Goal: Information Seeking & Learning: Check status

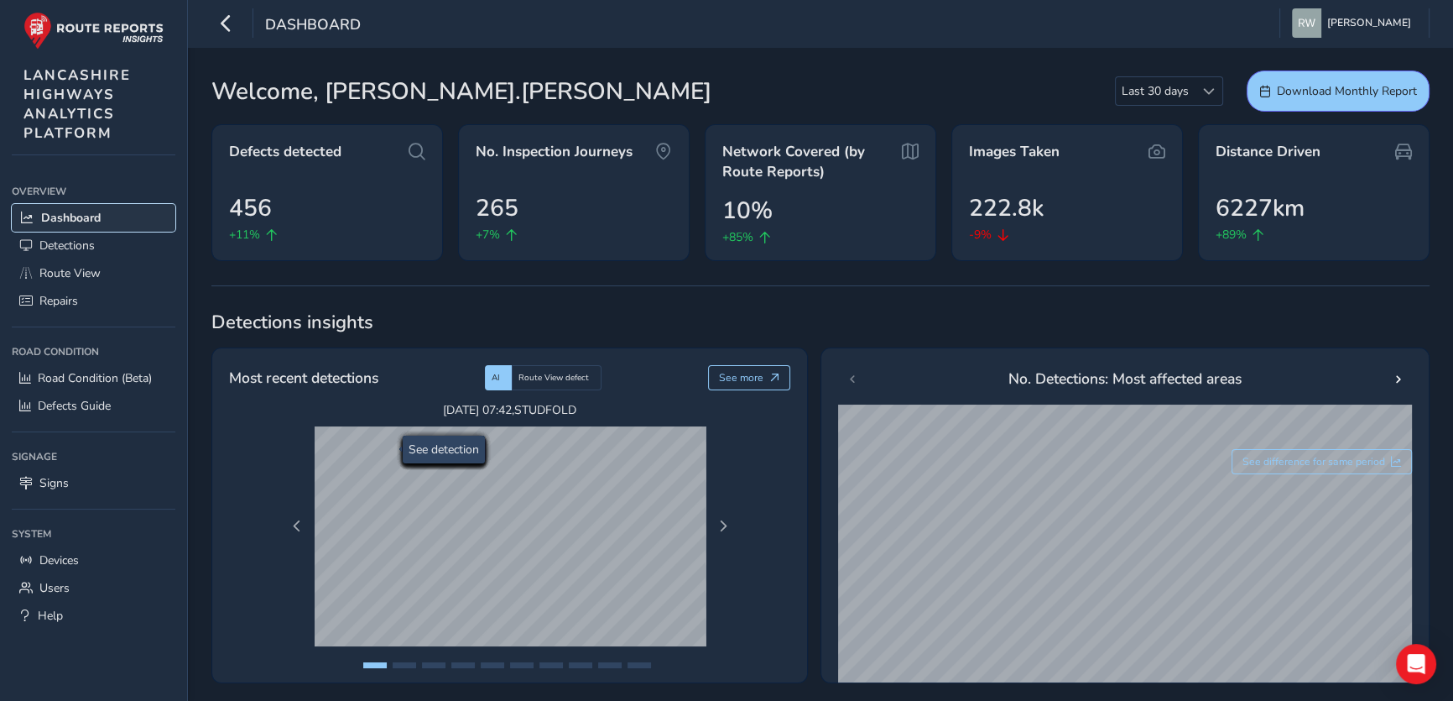
click at [70, 218] on span "Dashboard" at bounding box center [71, 218] width 60 height 16
click at [70, 250] on span "Detections" at bounding box center [66, 245] width 55 height 16
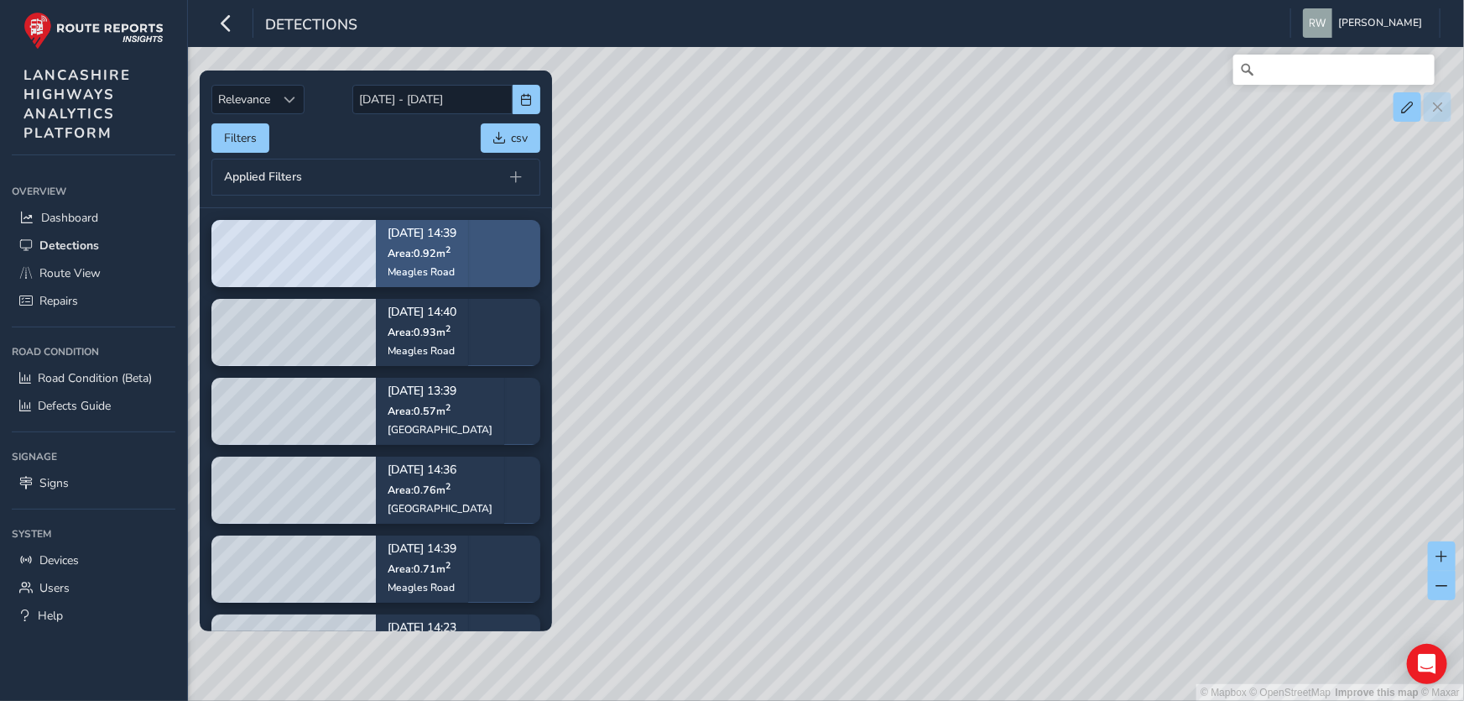
click at [421, 243] on div "[DATE] 14:39 Area: 0.92 m [STREET_ADDRESS]" at bounding box center [422, 253] width 69 height 74
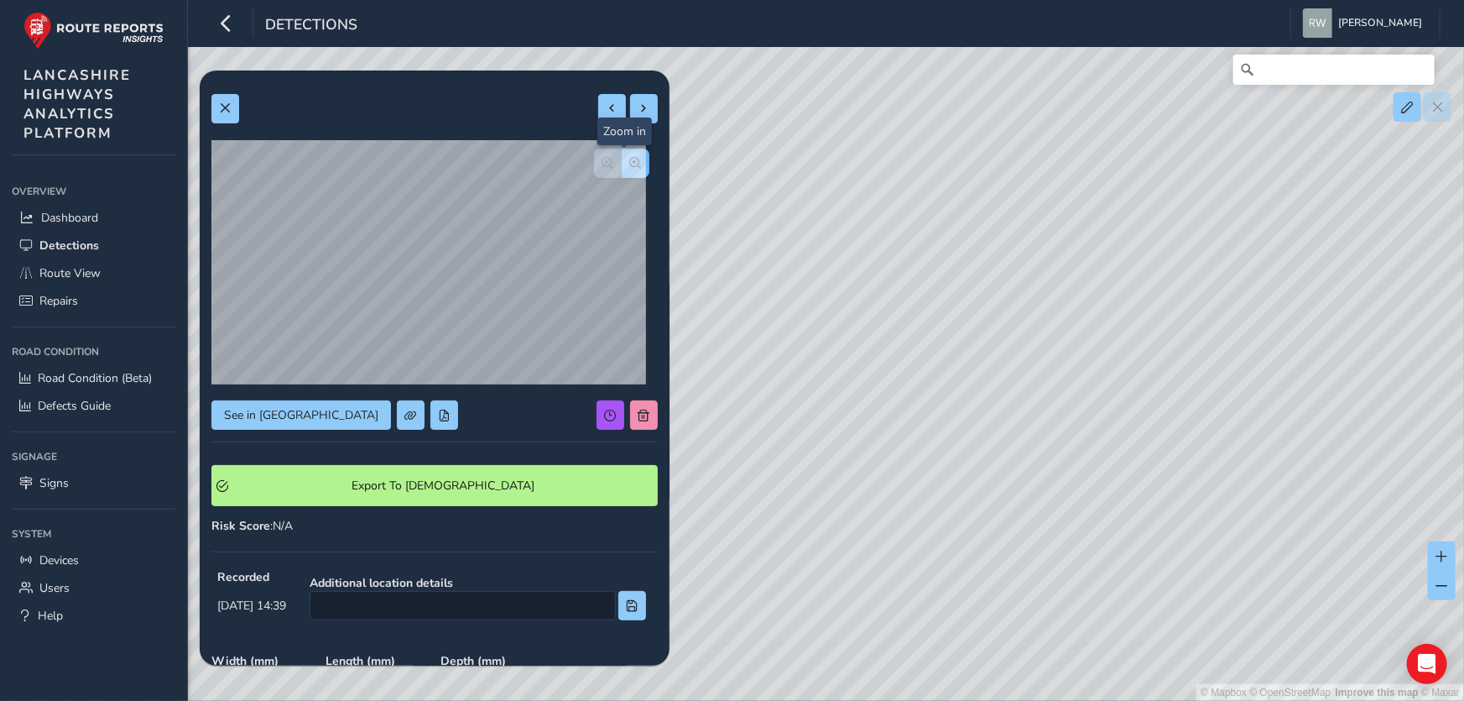
click at [630, 163] on span "button" at bounding box center [636, 163] width 12 height 12
click at [602, 163] on span "button" at bounding box center [608, 163] width 12 height 12
click at [630, 101] on button at bounding box center [644, 108] width 28 height 29
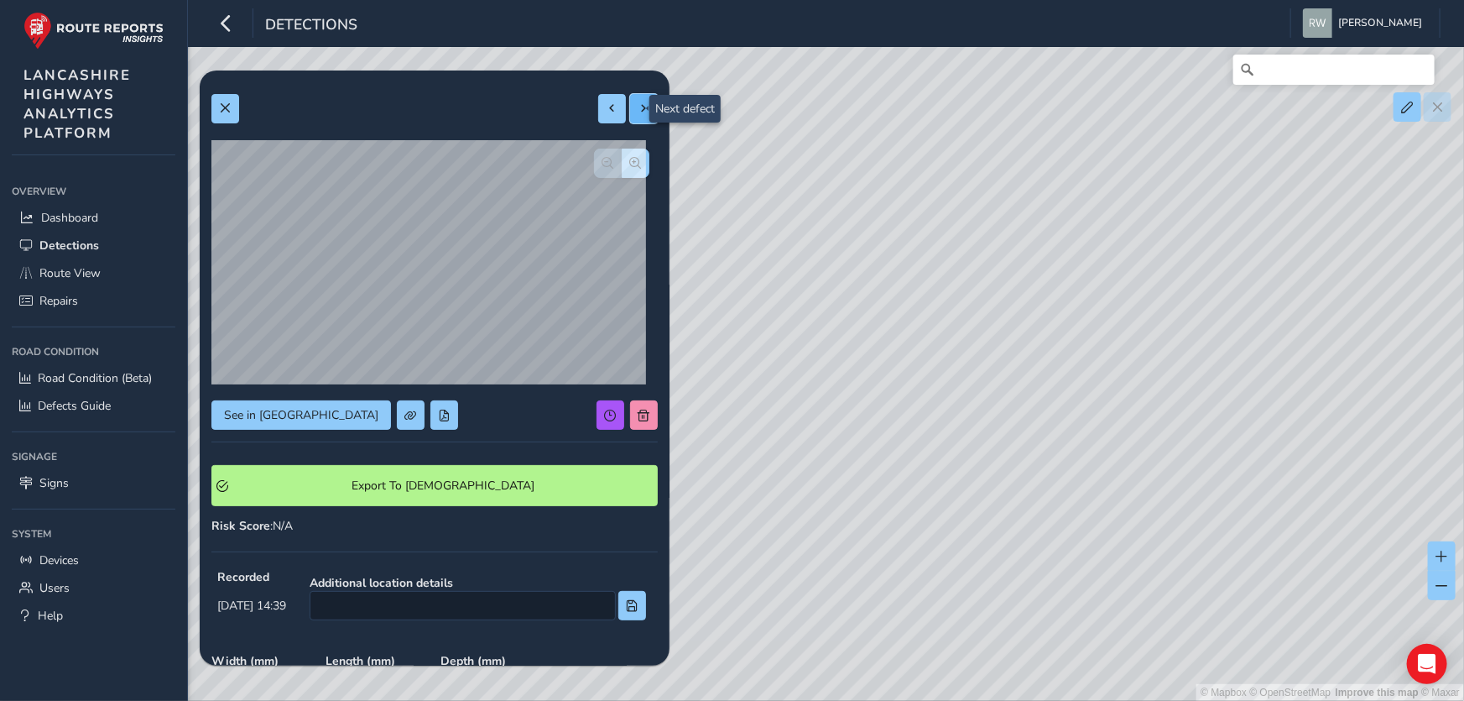
type input "717"
type input "1349"
click at [630, 159] on span "button" at bounding box center [636, 163] width 12 height 12
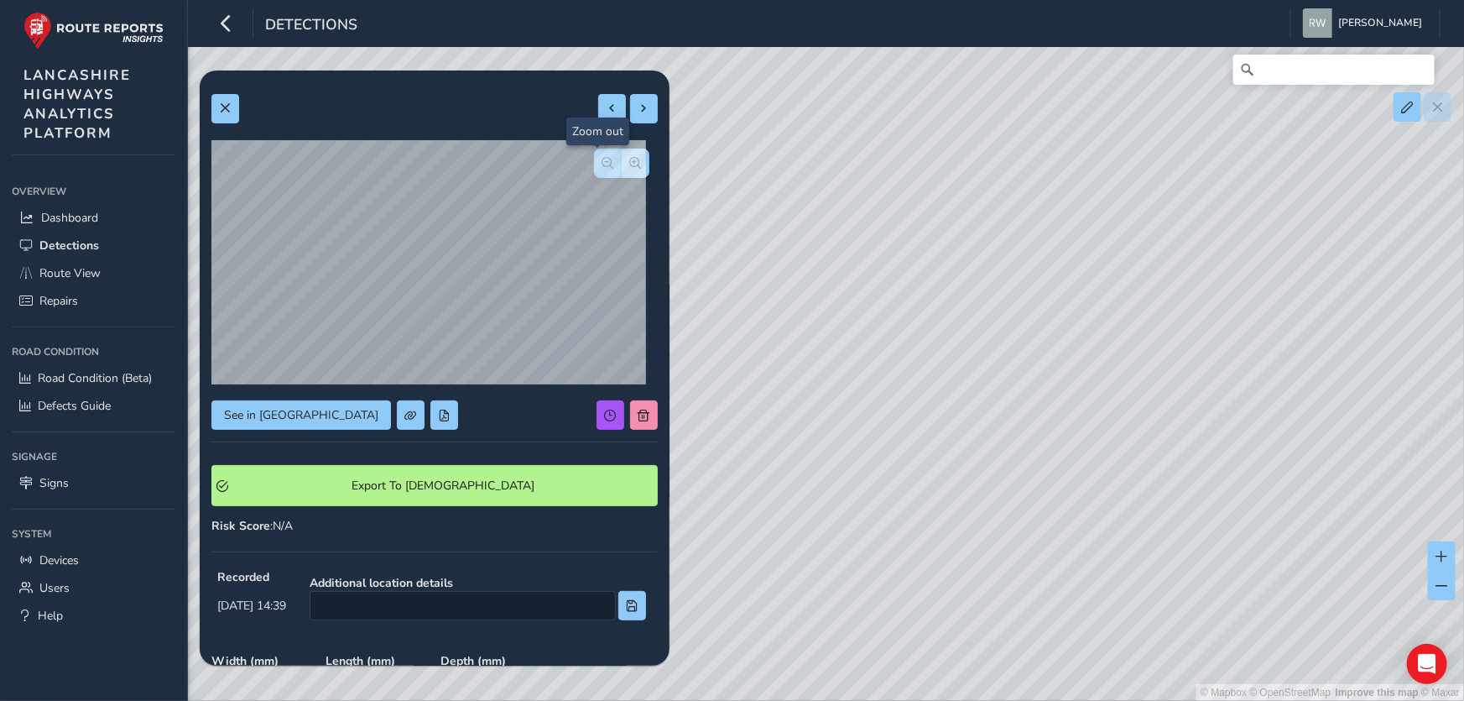
click at [602, 159] on span "button" at bounding box center [608, 163] width 12 height 12
click at [630, 159] on span "button" at bounding box center [636, 163] width 12 height 12
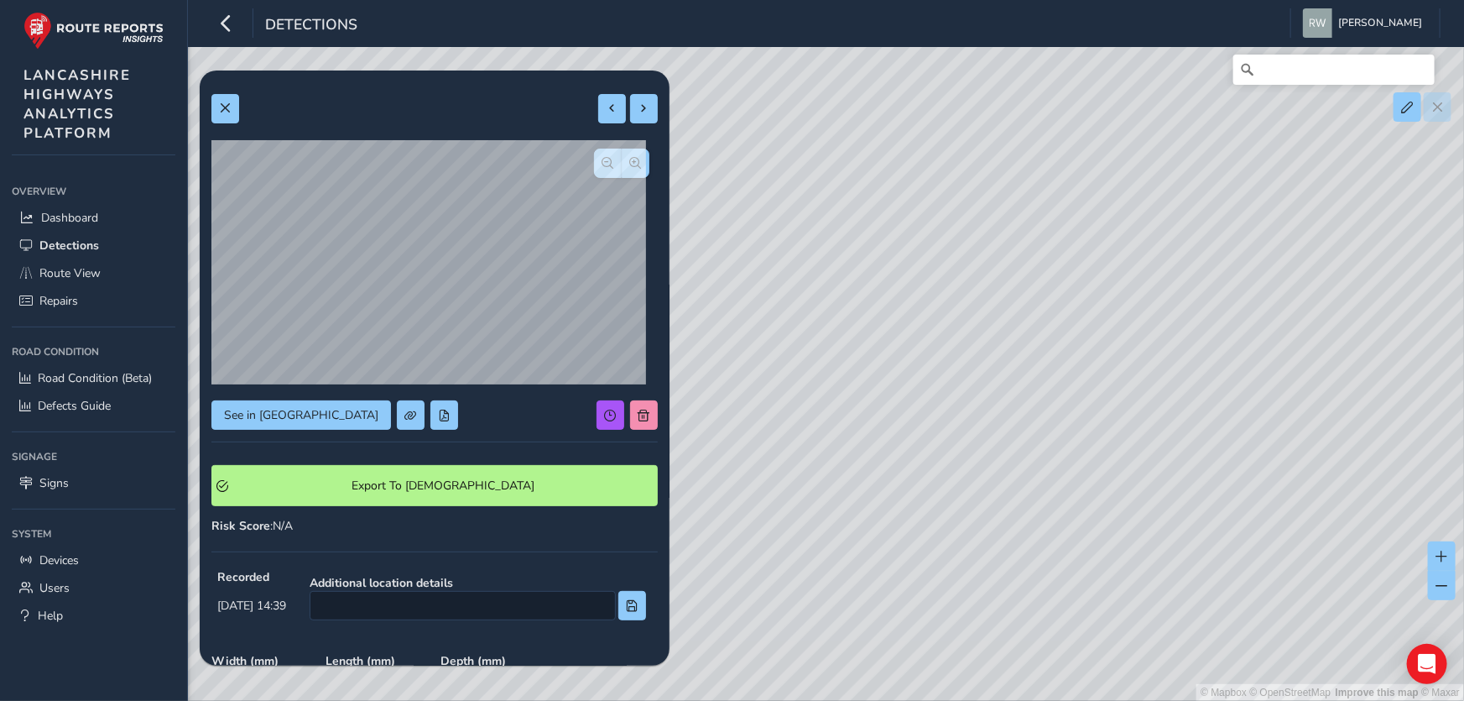
click at [143, 317] on div "Detections [PERSON_NAME] Colour Scheme: Dark Dim Light Logout Relevance Relevan…" at bounding box center [732, 350] width 1464 height 701
click at [602, 158] on span "button" at bounding box center [608, 163] width 12 height 12
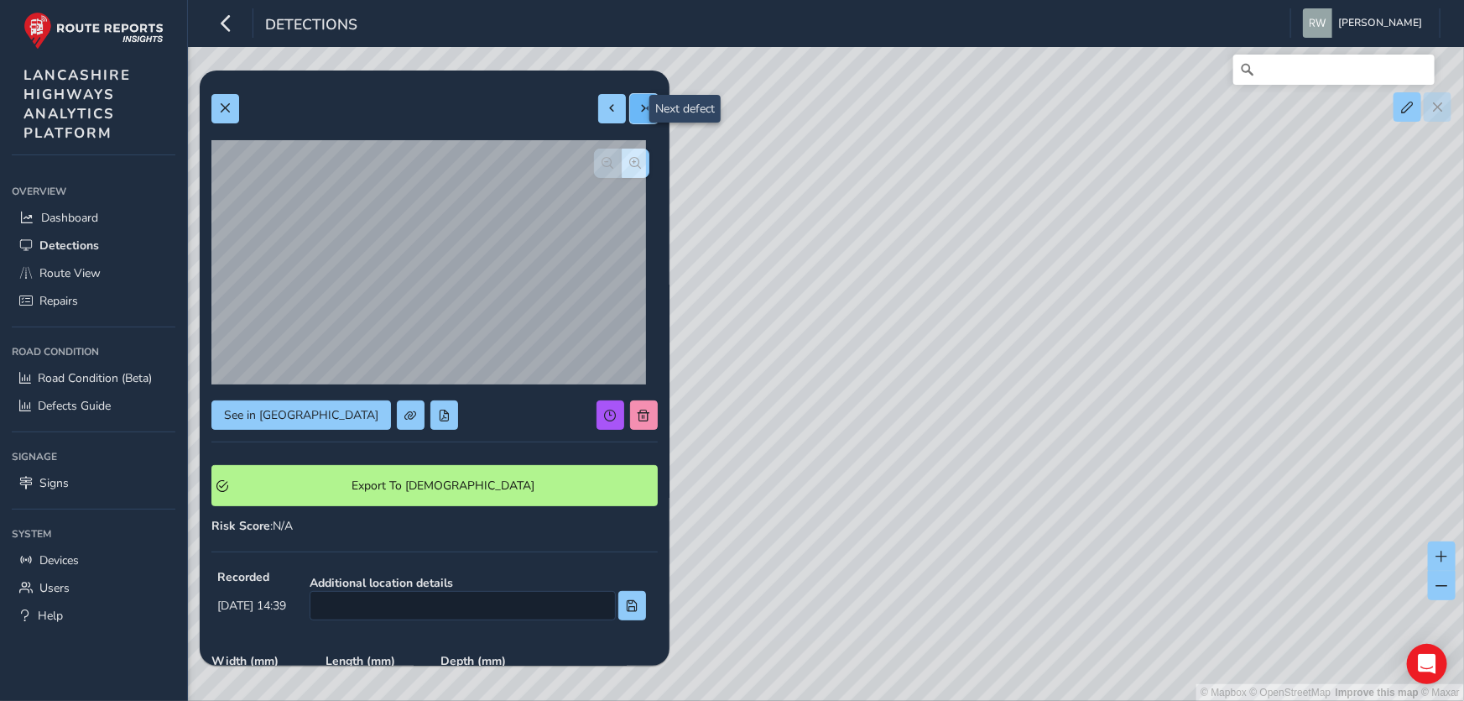
click at [635, 99] on button at bounding box center [644, 108] width 28 height 29
type input "1511"
type input "2488"
click at [638, 106] on span at bounding box center [644, 108] width 12 height 12
type input "610"
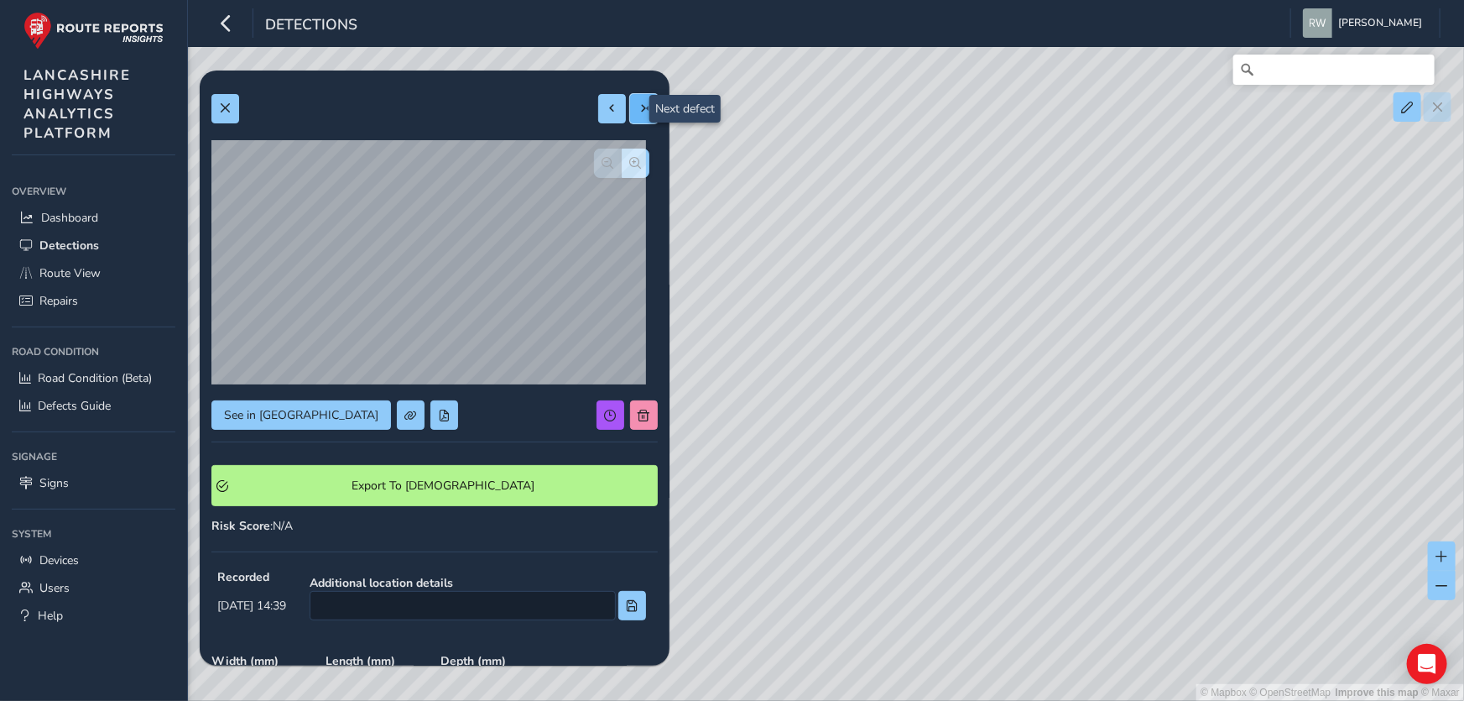
type input "935"
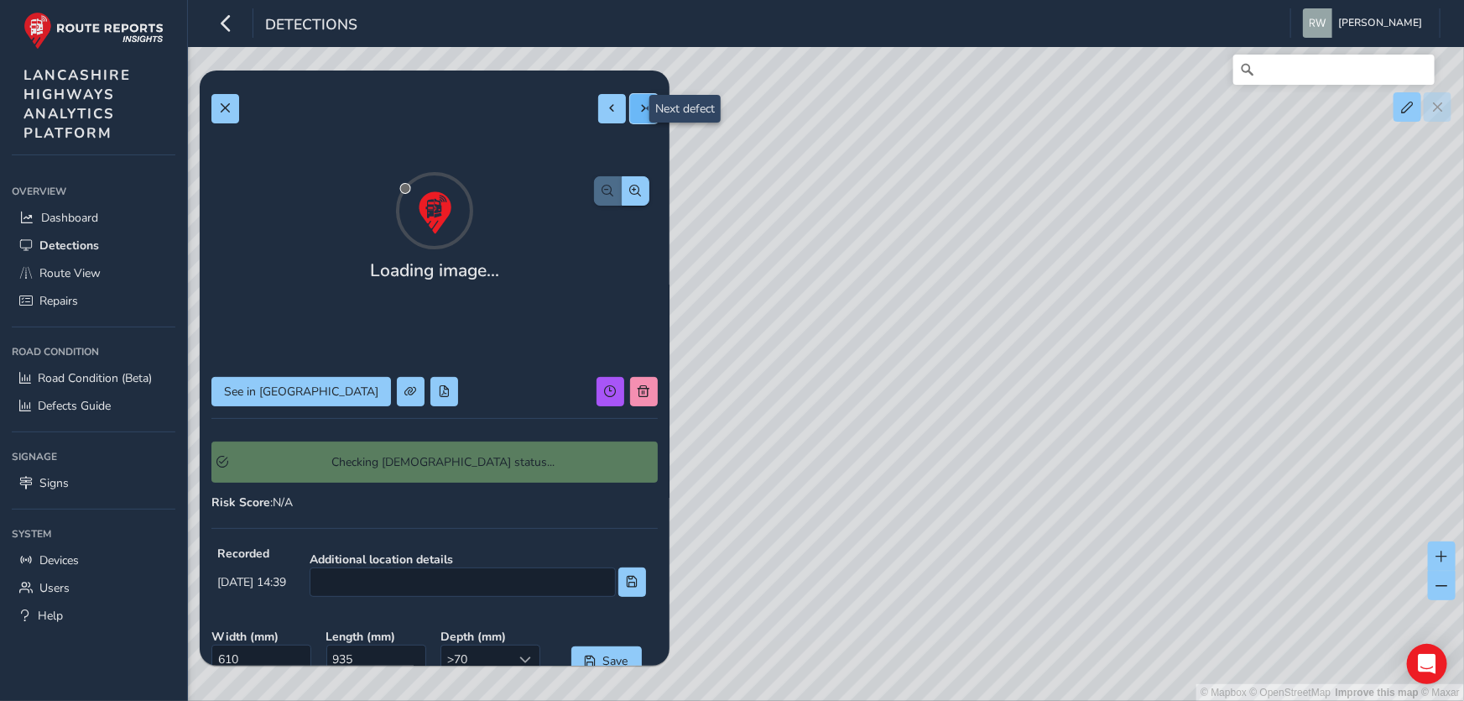
click at [638, 106] on span at bounding box center [644, 108] width 12 height 12
type input "626"
type input "1430"
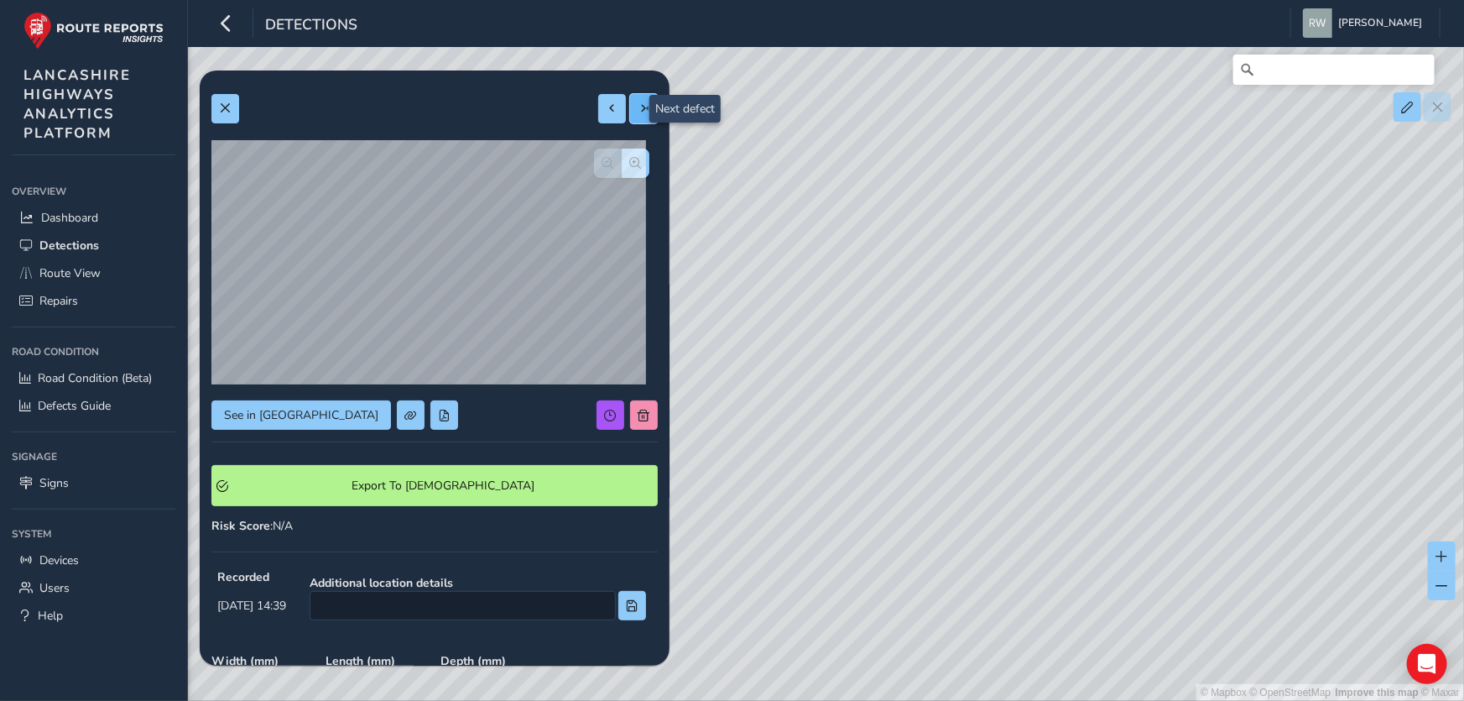
click at [638, 106] on span at bounding box center [644, 108] width 12 height 12
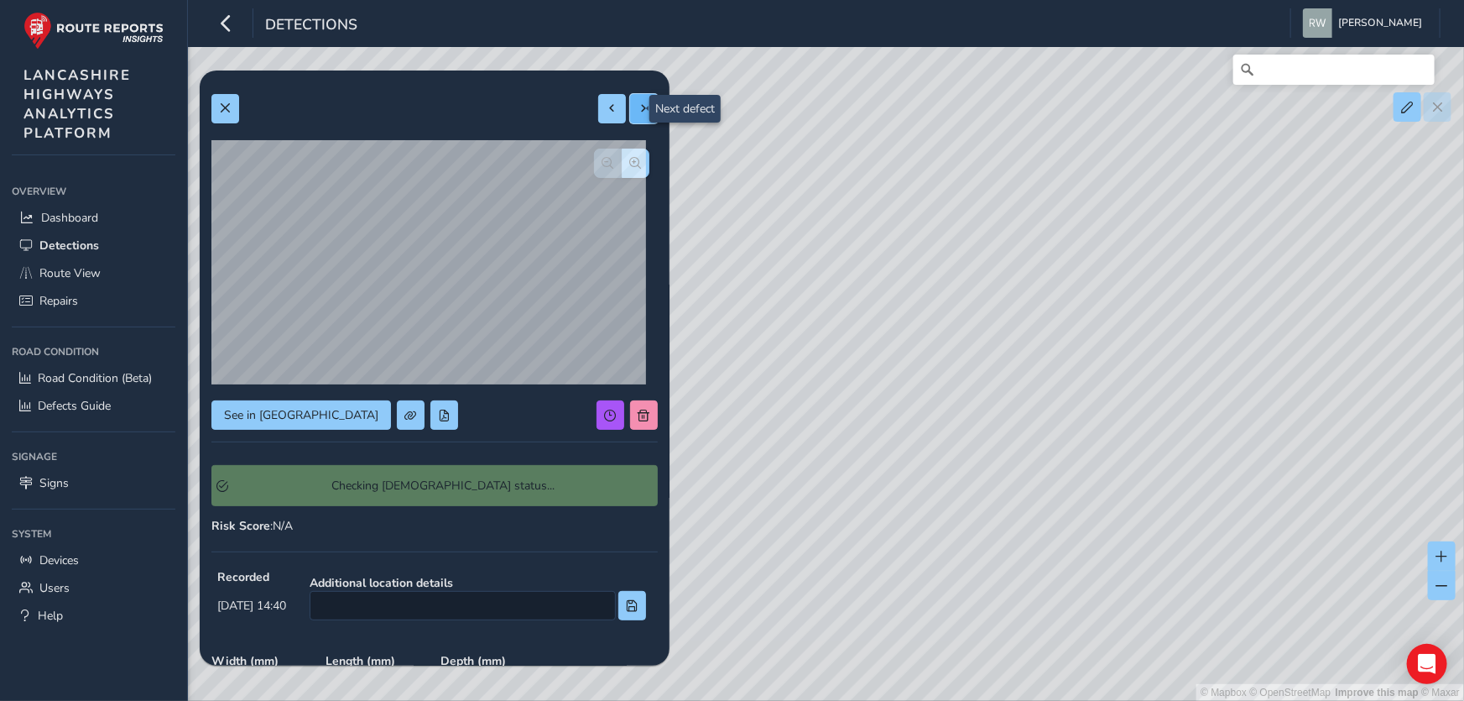
type input "184"
type input "258"
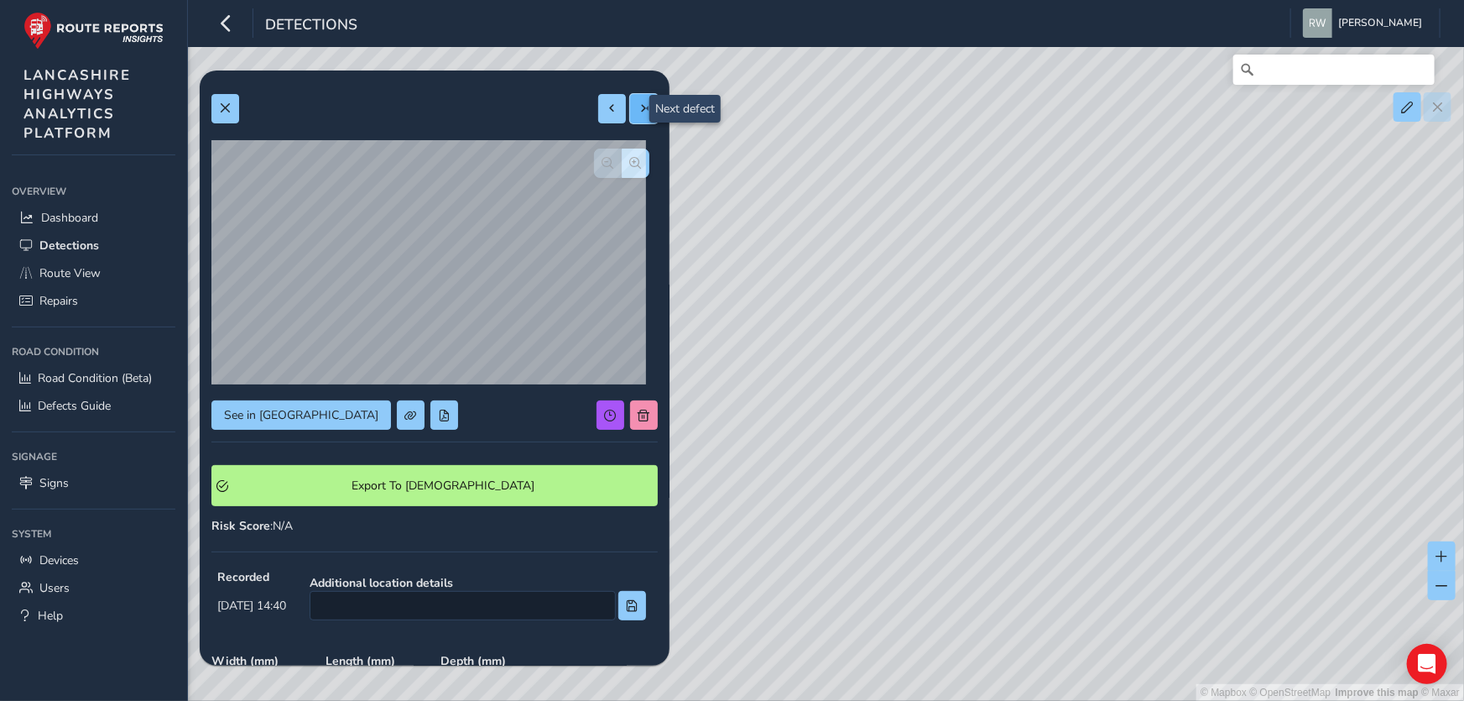
click at [638, 106] on span at bounding box center [644, 108] width 12 height 12
type input "838"
type input "2600"
click at [630, 164] on span "button" at bounding box center [636, 163] width 12 height 12
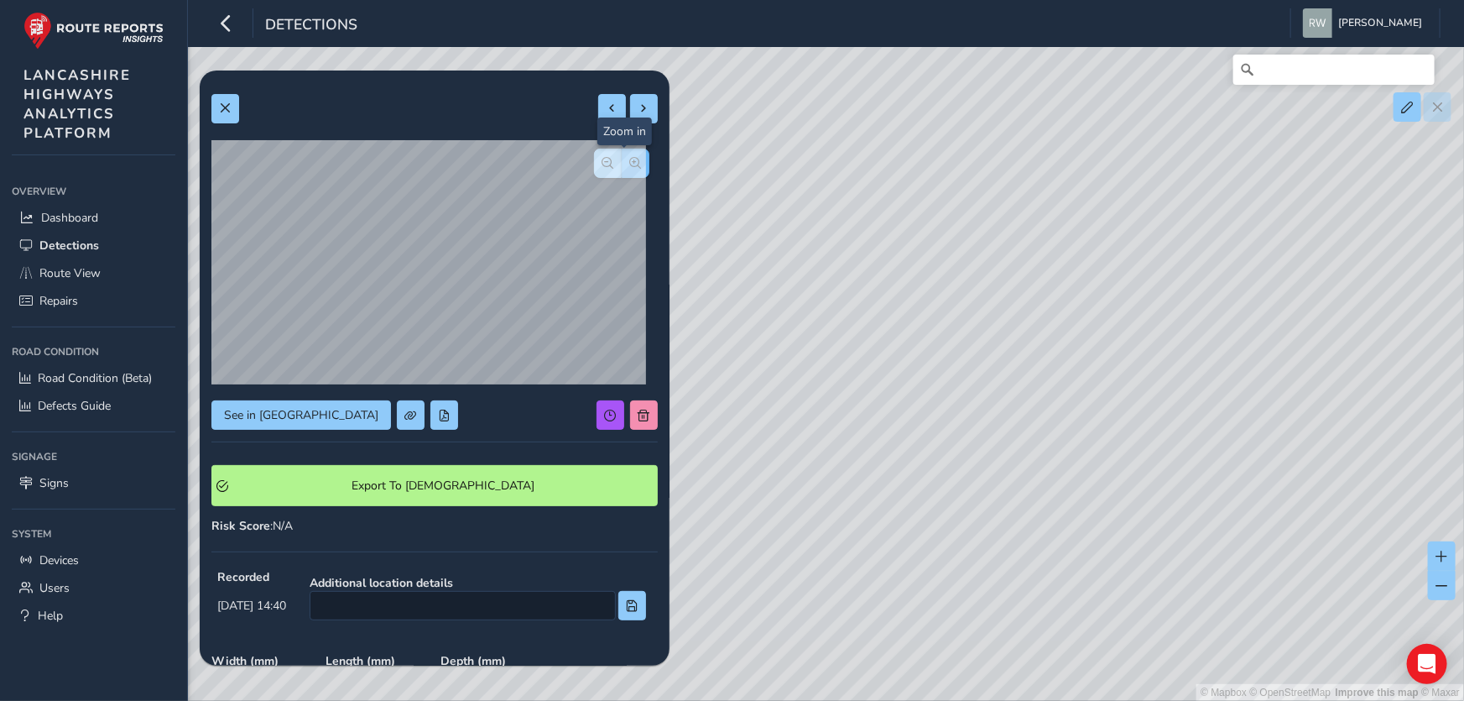
click at [630, 164] on span "button" at bounding box center [636, 163] width 12 height 12
click at [638, 108] on span at bounding box center [644, 108] width 12 height 12
type input "457"
type input "2123"
click at [630, 160] on span "button" at bounding box center [636, 163] width 12 height 12
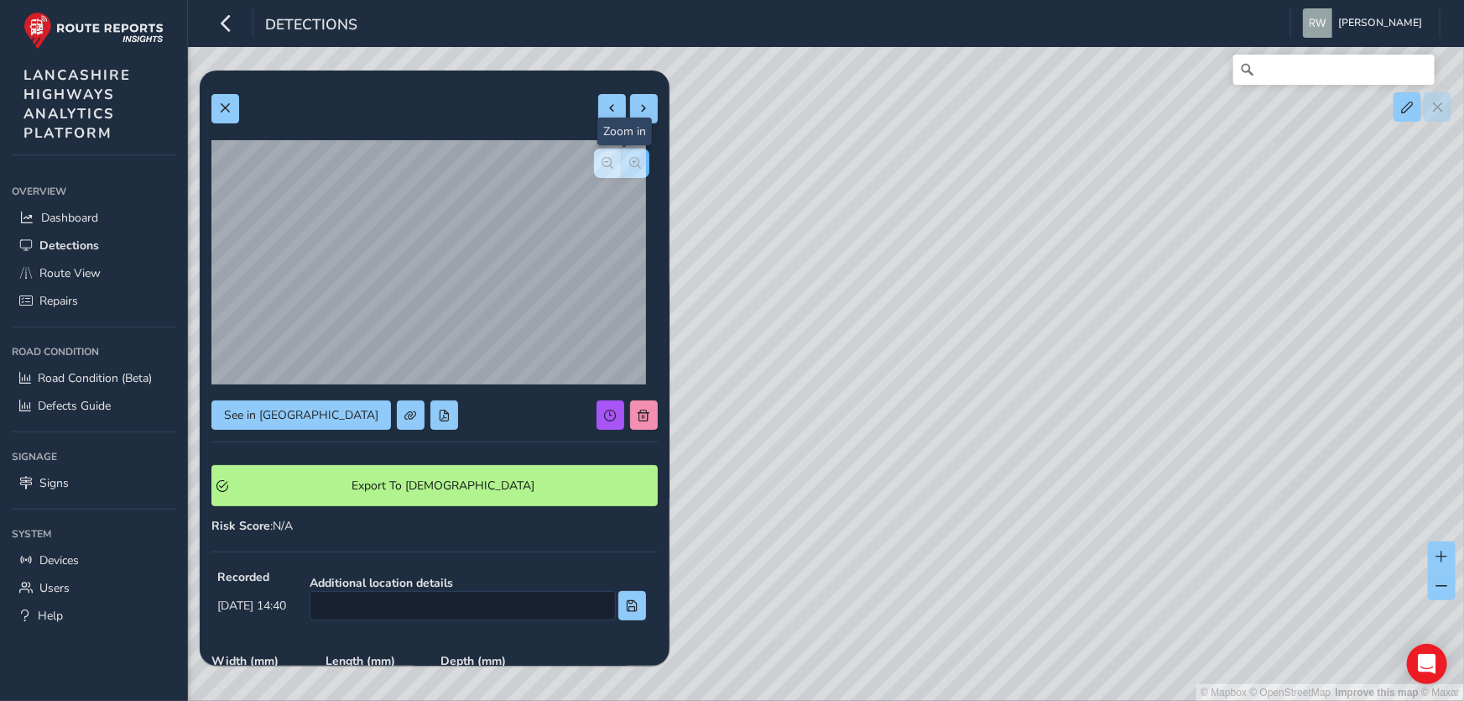
click at [630, 160] on span "button" at bounding box center [636, 163] width 12 height 12
click at [625, 160] on div at bounding box center [621, 162] width 55 height 29
click at [602, 160] on span "button" at bounding box center [608, 163] width 12 height 12
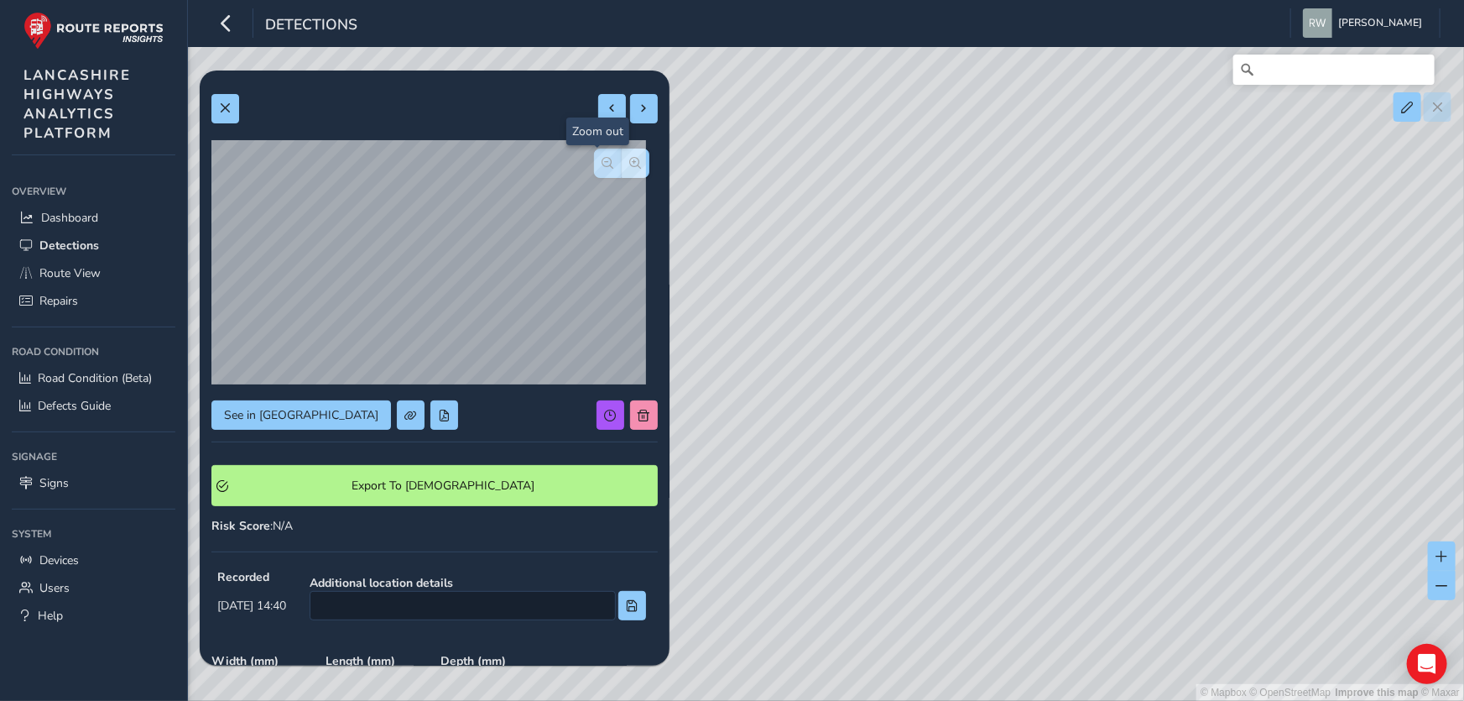
click at [602, 160] on span "button" at bounding box center [608, 163] width 12 height 12
click at [638, 109] on span at bounding box center [644, 108] width 12 height 12
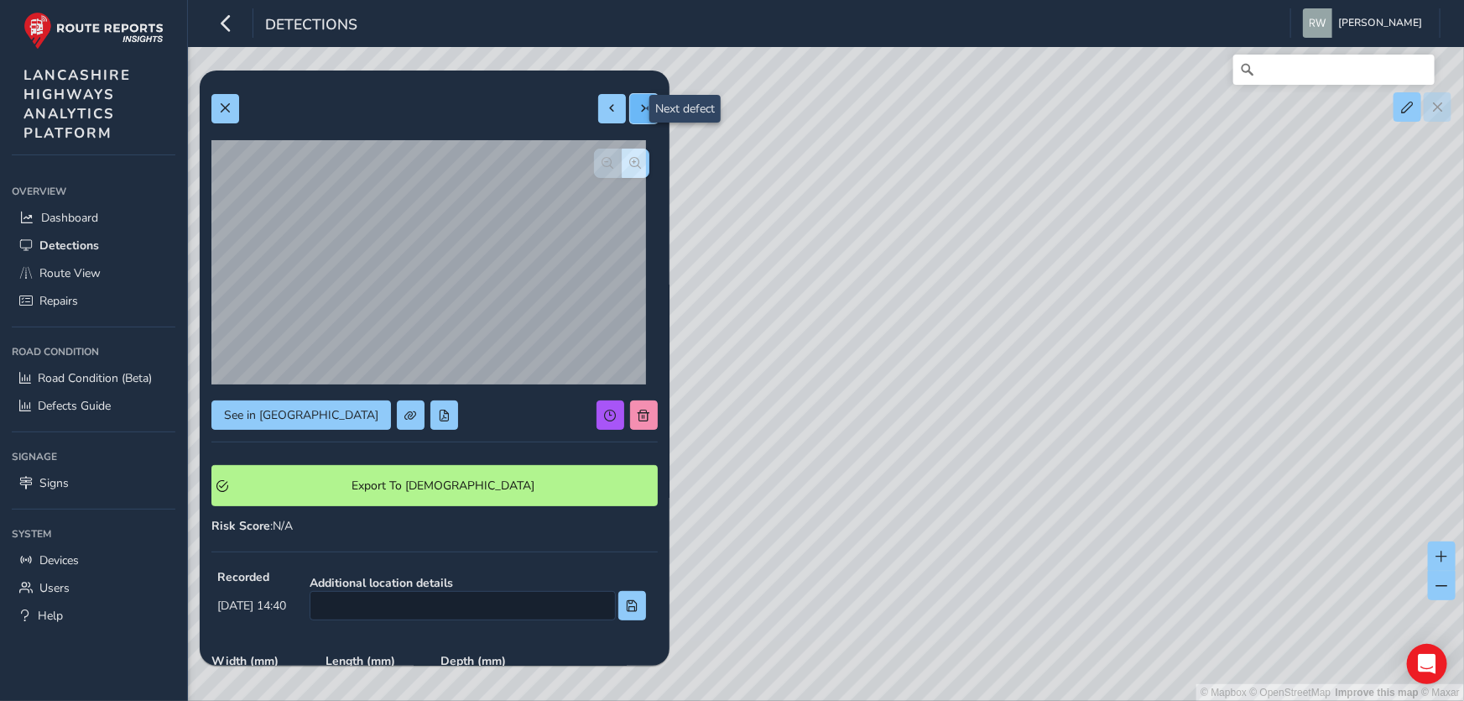
type input "466"
type input "1626"
click at [607, 108] on span at bounding box center [613, 108] width 12 height 12
type input "457"
type input "2123"
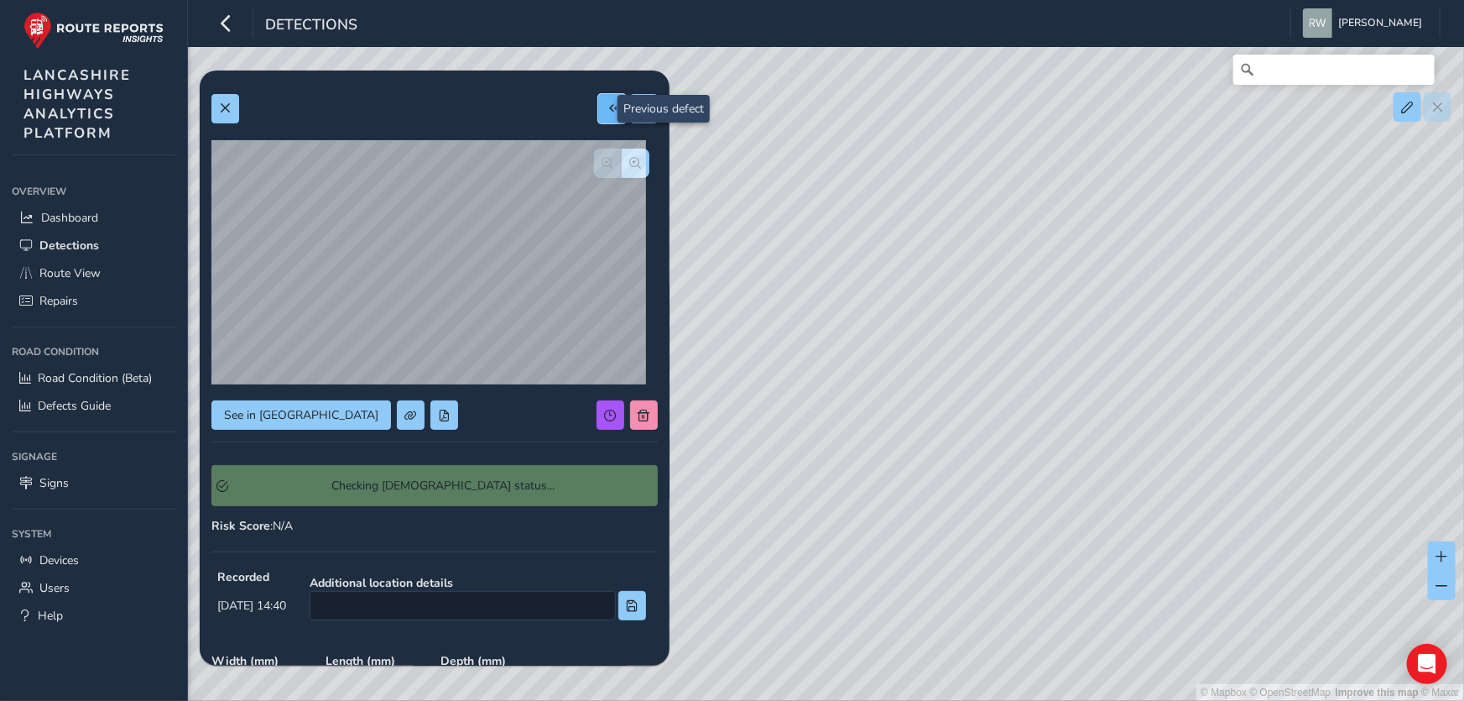
click at [607, 108] on span at bounding box center [613, 108] width 12 height 12
type input "838"
type input "2600"
click at [607, 108] on span at bounding box center [613, 108] width 12 height 12
type input "184"
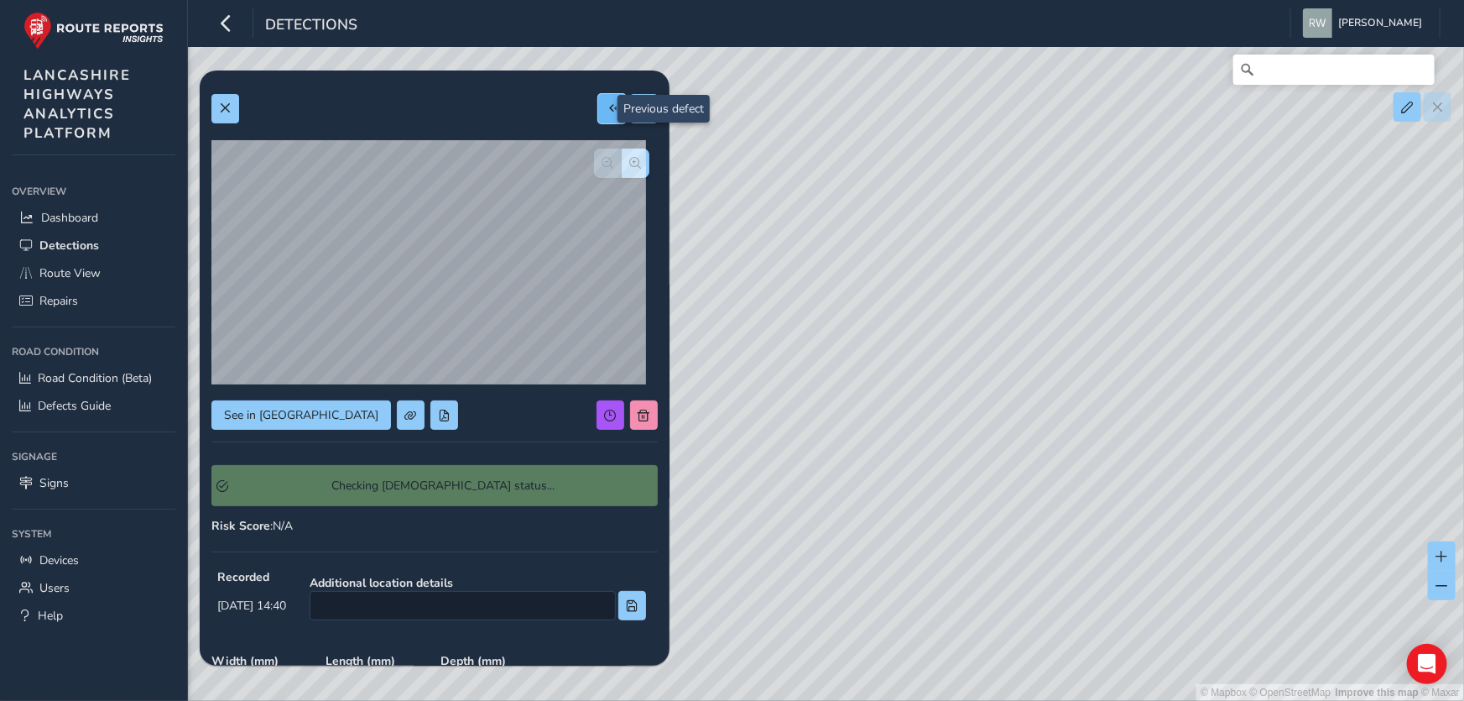
type input "258"
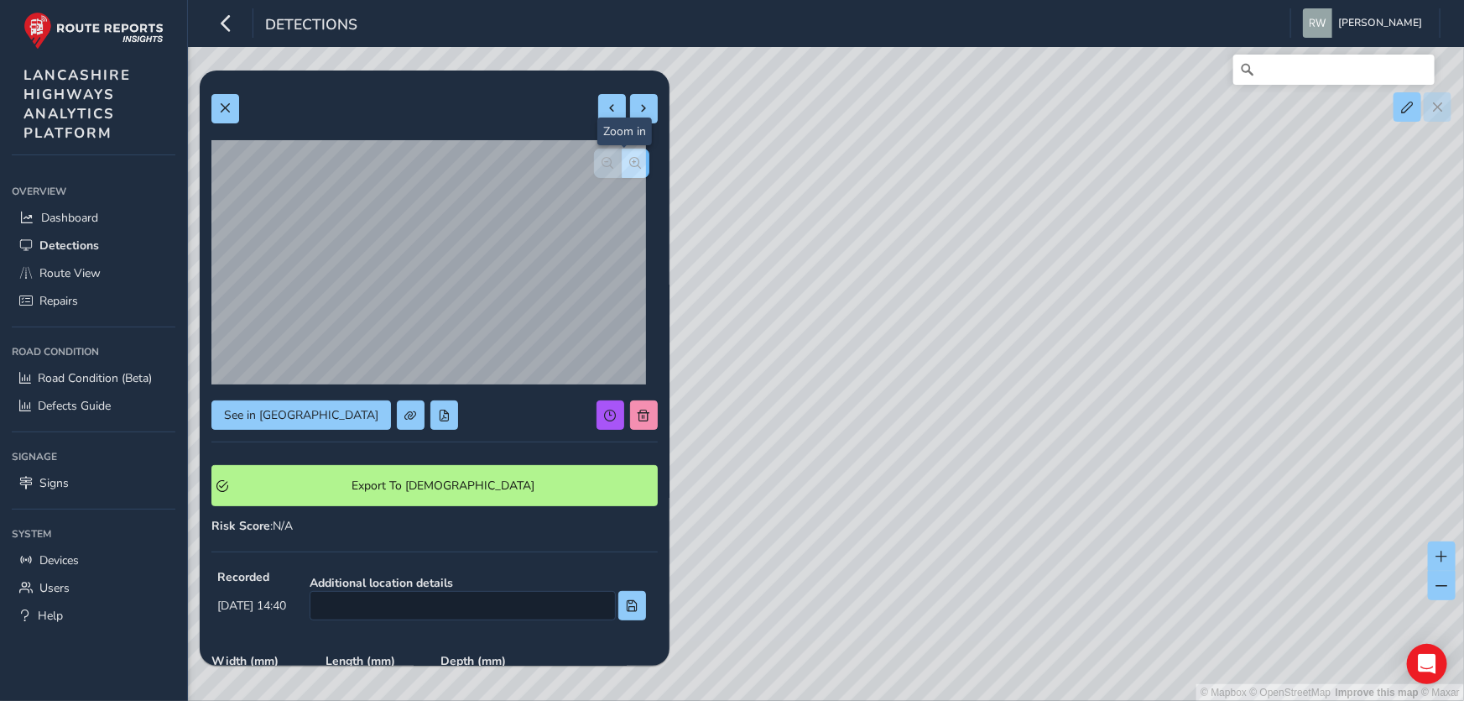
click at [630, 166] on span "button" at bounding box center [636, 163] width 12 height 12
click at [602, 159] on span "button" at bounding box center [608, 163] width 12 height 12
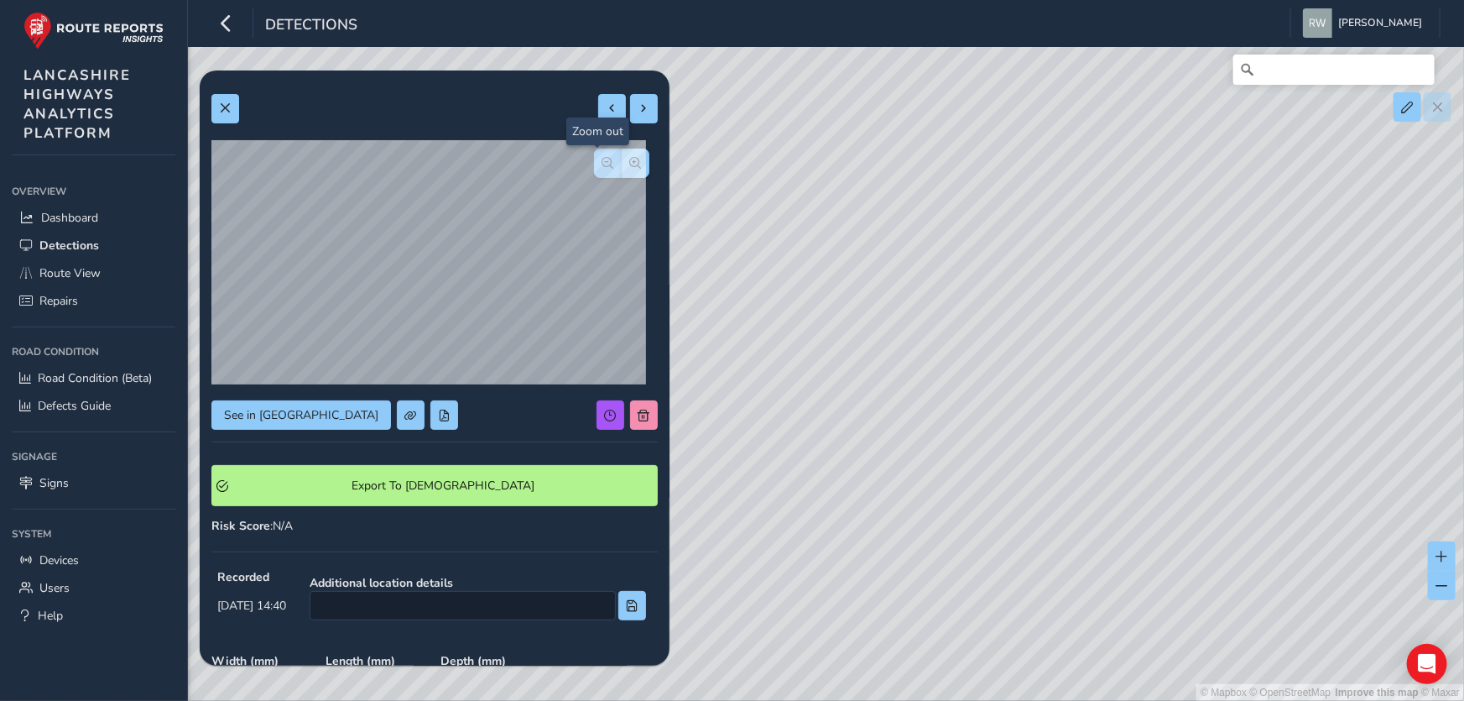
click at [602, 159] on span "button" at bounding box center [608, 163] width 12 height 12
click at [598, 107] on button at bounding box center [612, 108] width 28 height 29
type input "561"
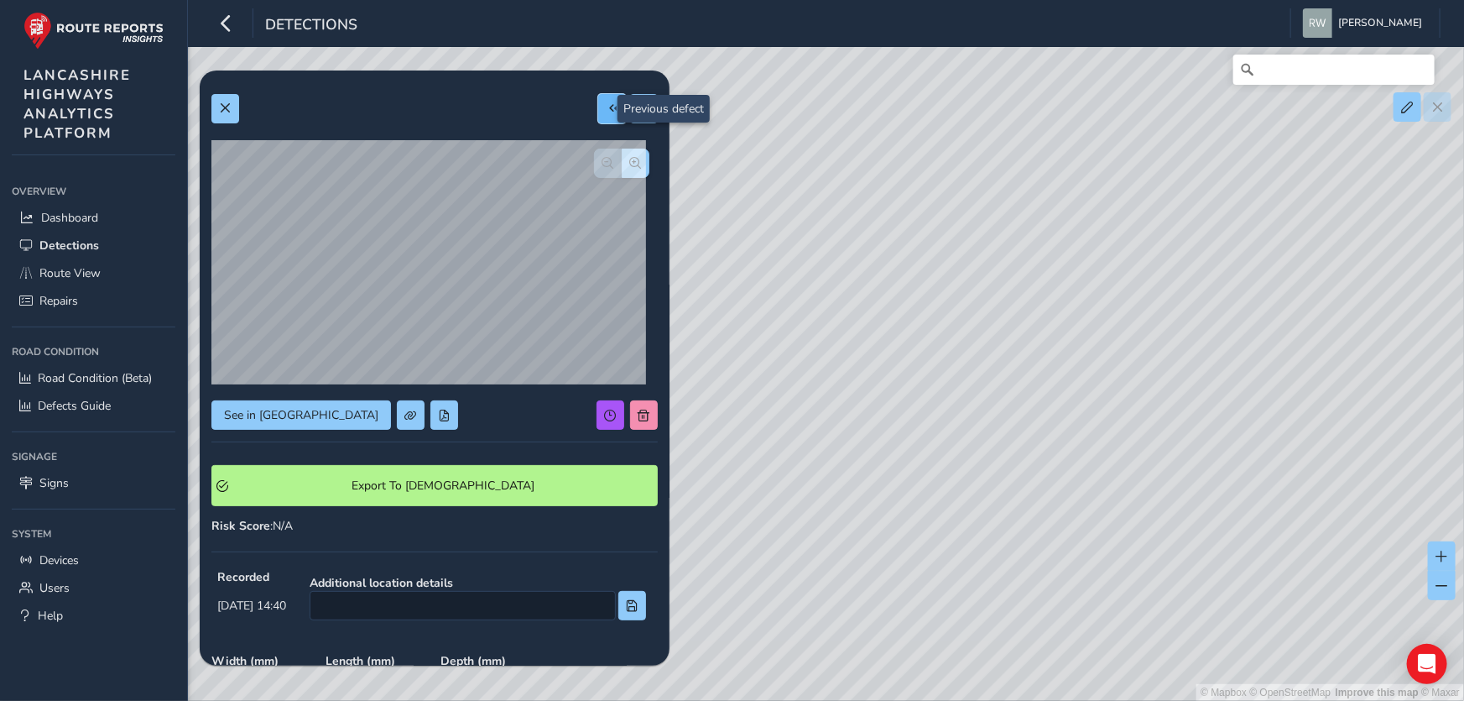
type input "992"
click at [225, 106] on span at bounding box center [225, 108] width 12 height 12
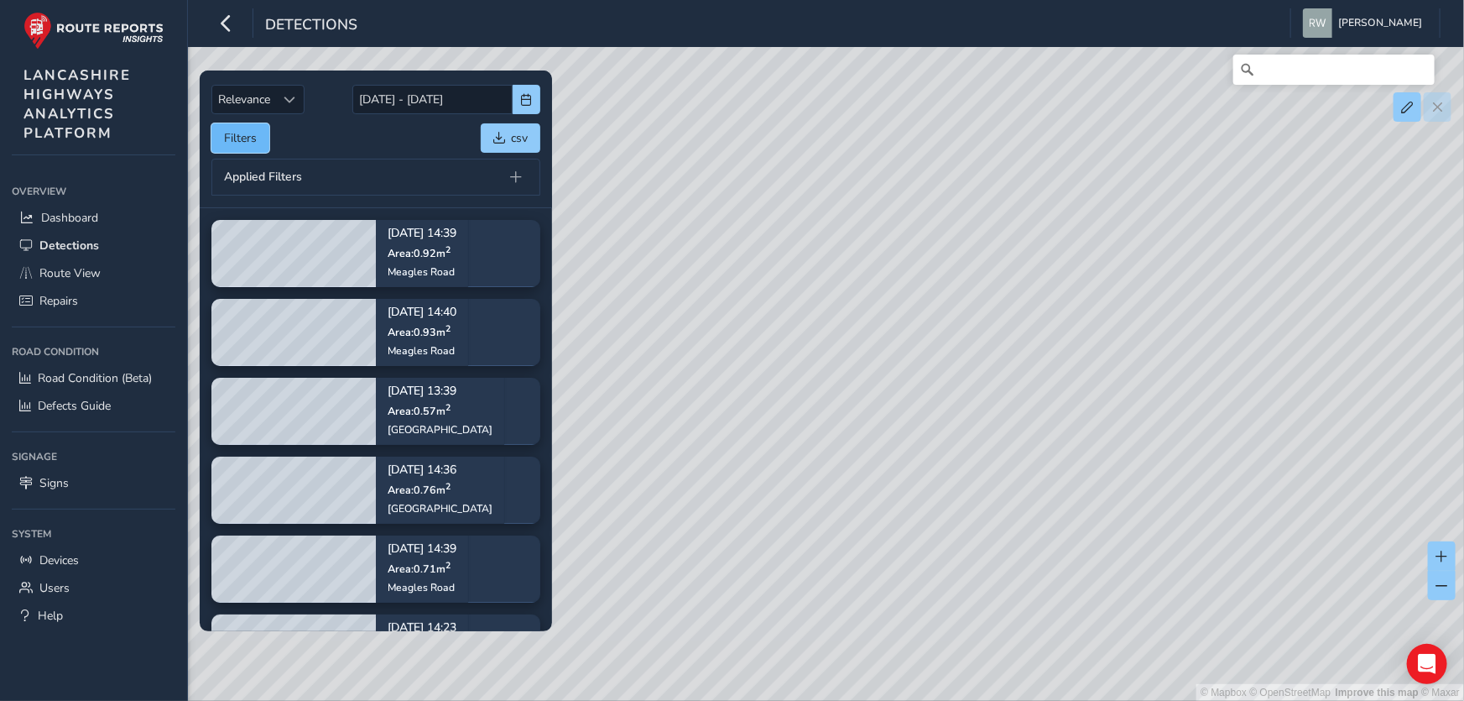
click at [245, 135] on button "Filters" at bounding box center [240, 137] width 58 height 29
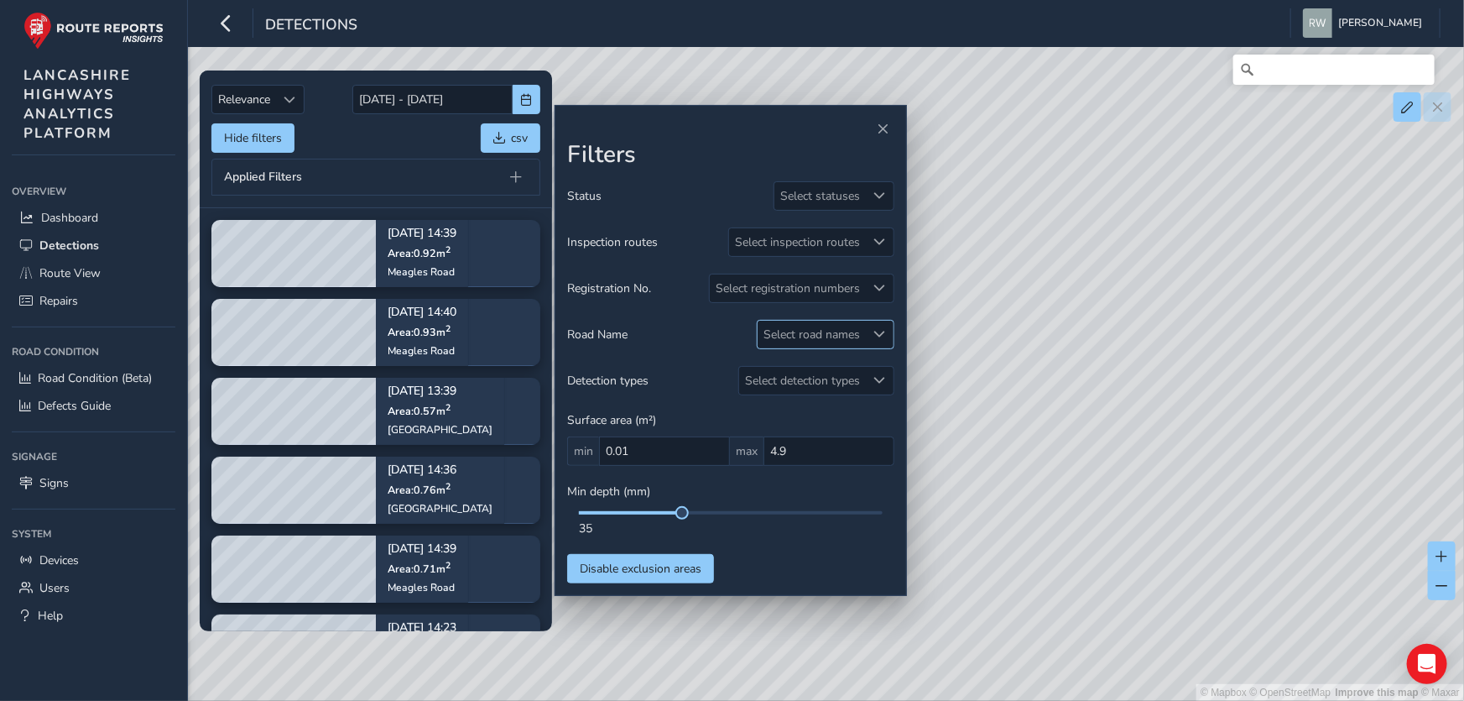
click at [881, 328] on span at bounding box center [880, 334] width 12 height 12
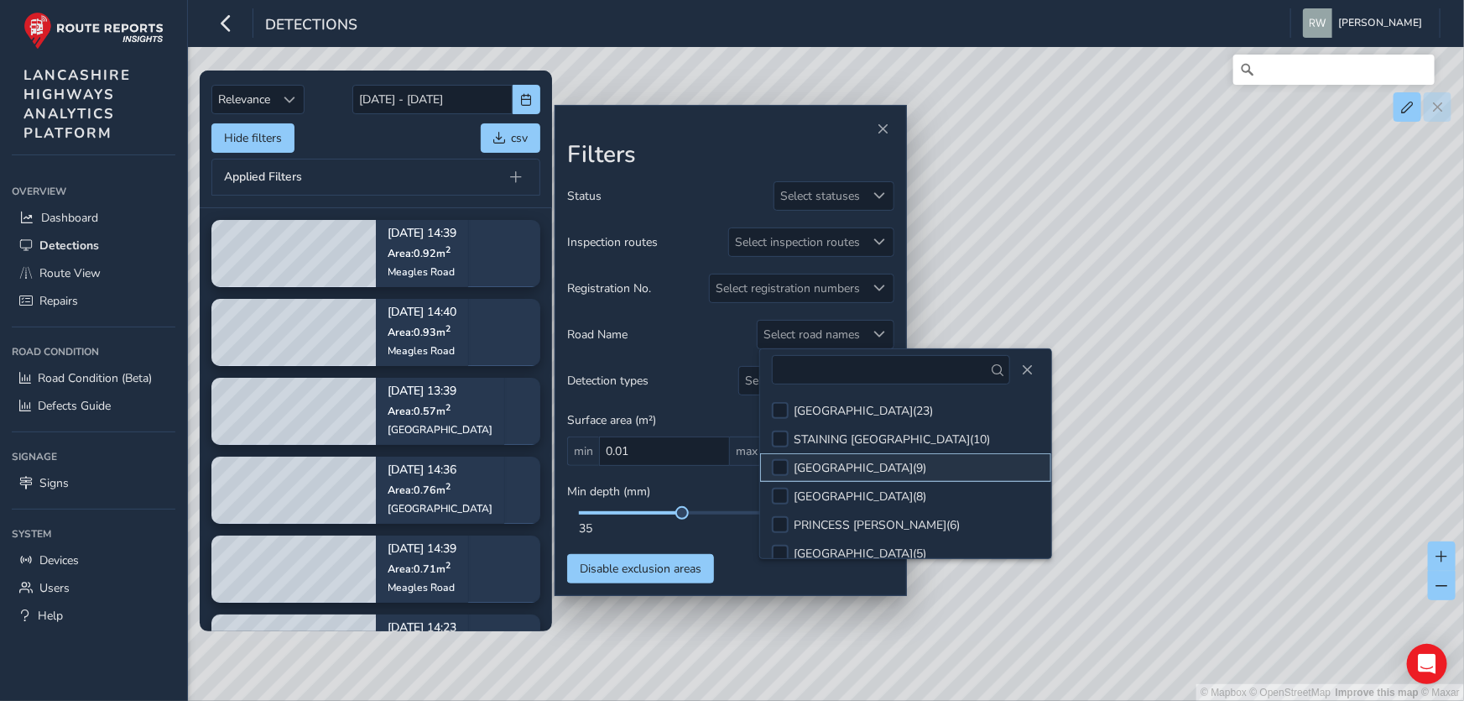
click at [849, 470] on div "[GEOGRAPHIC_DATA] ( 9 )" at bounding box center [860, 468] width 133 height 16
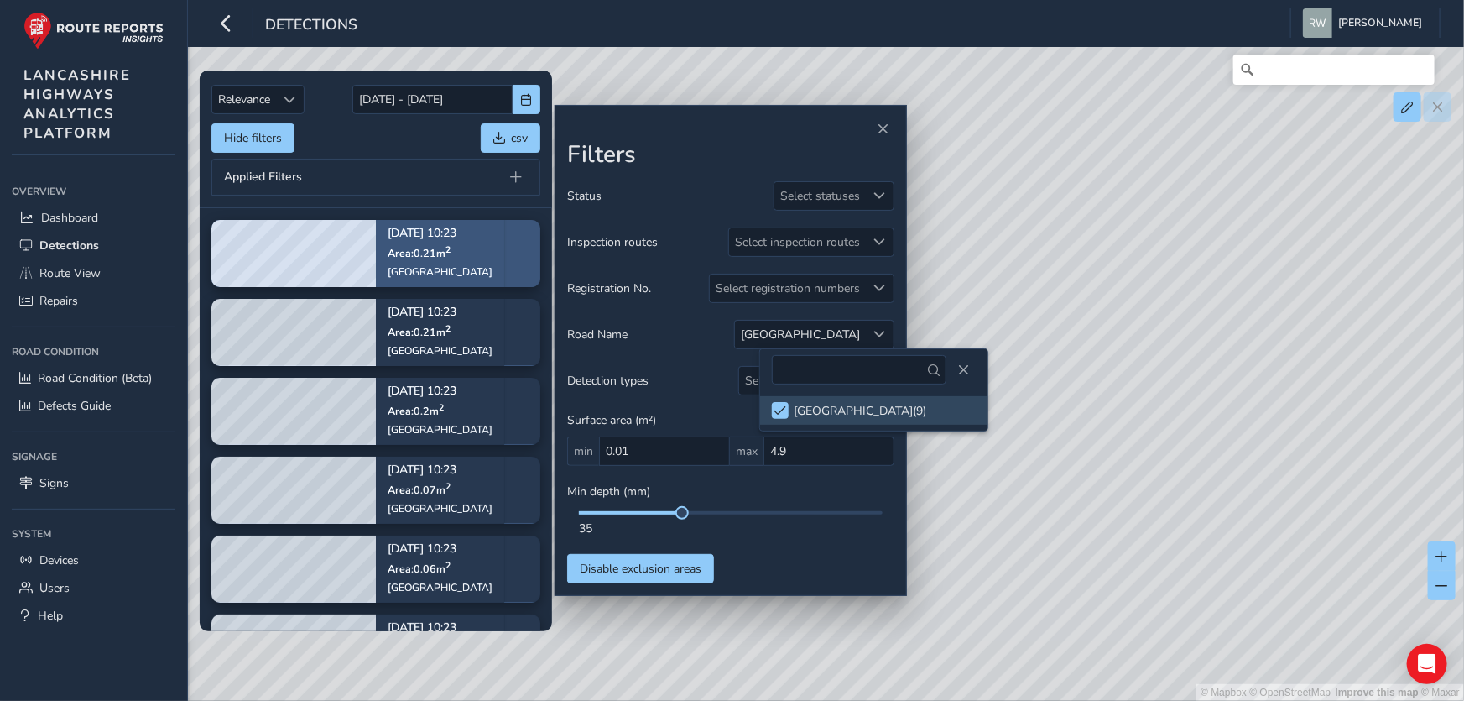
click at [409, 249] on span "Area: 0.21 m 2" at bounding box center [419, 252] width 63 height 14
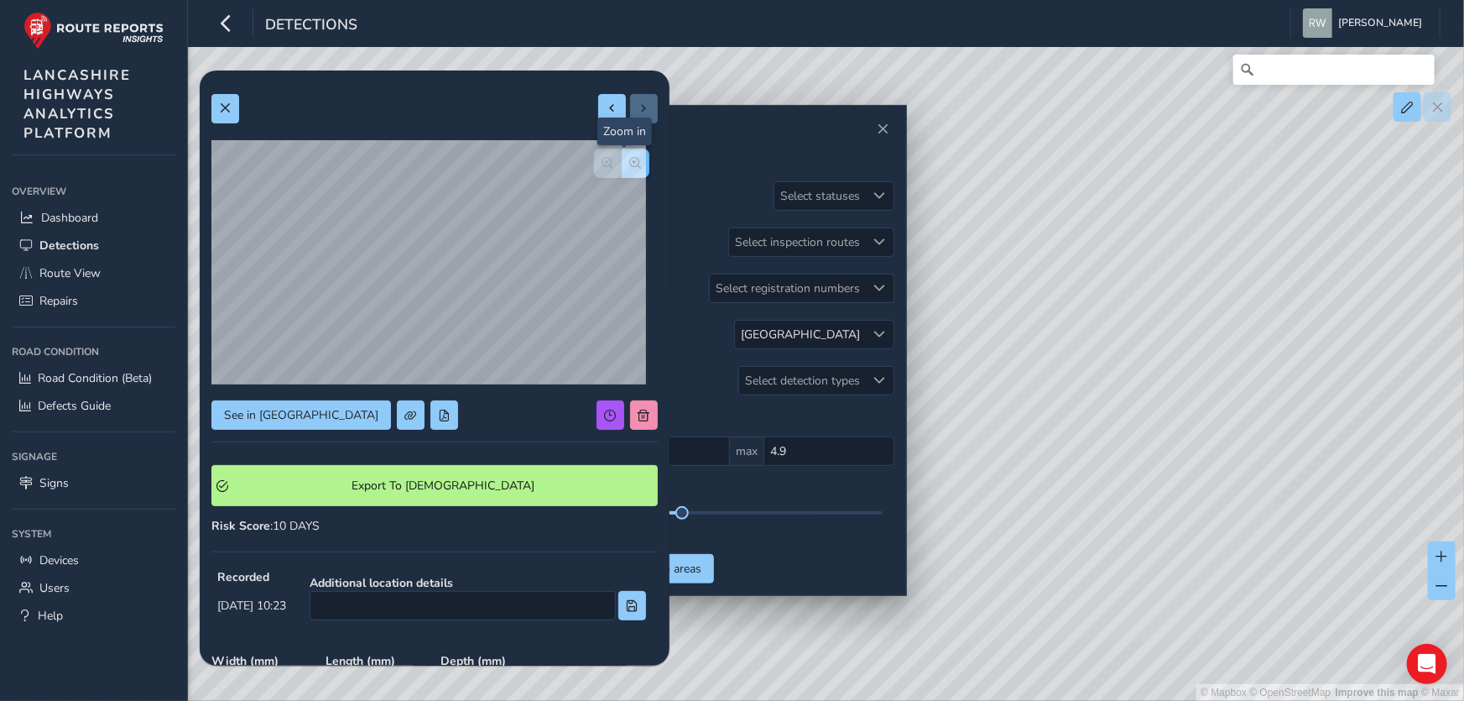
click at [630, 164] on span "button" at bounding box center [636, 163] width 12 height 12
click at [602, 159] on span "button" at bounding box center [608, 163] width 12 height 12
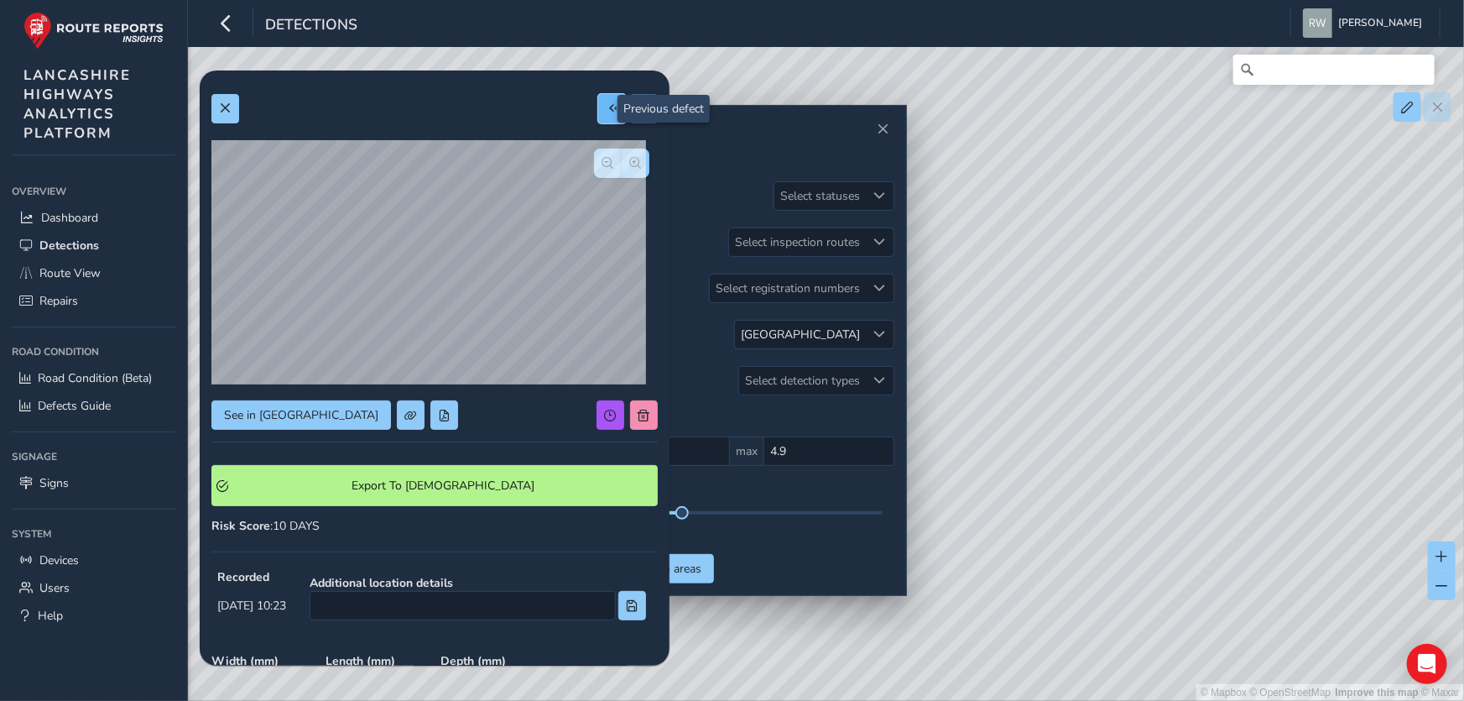
click at [607, 107] on button at bounding box center [612, 108] width 28 height 29
type input "332"
type input "635"
click at [638, 106] on span at bounding box center [644, 108] width 12 height 12
type input "340"
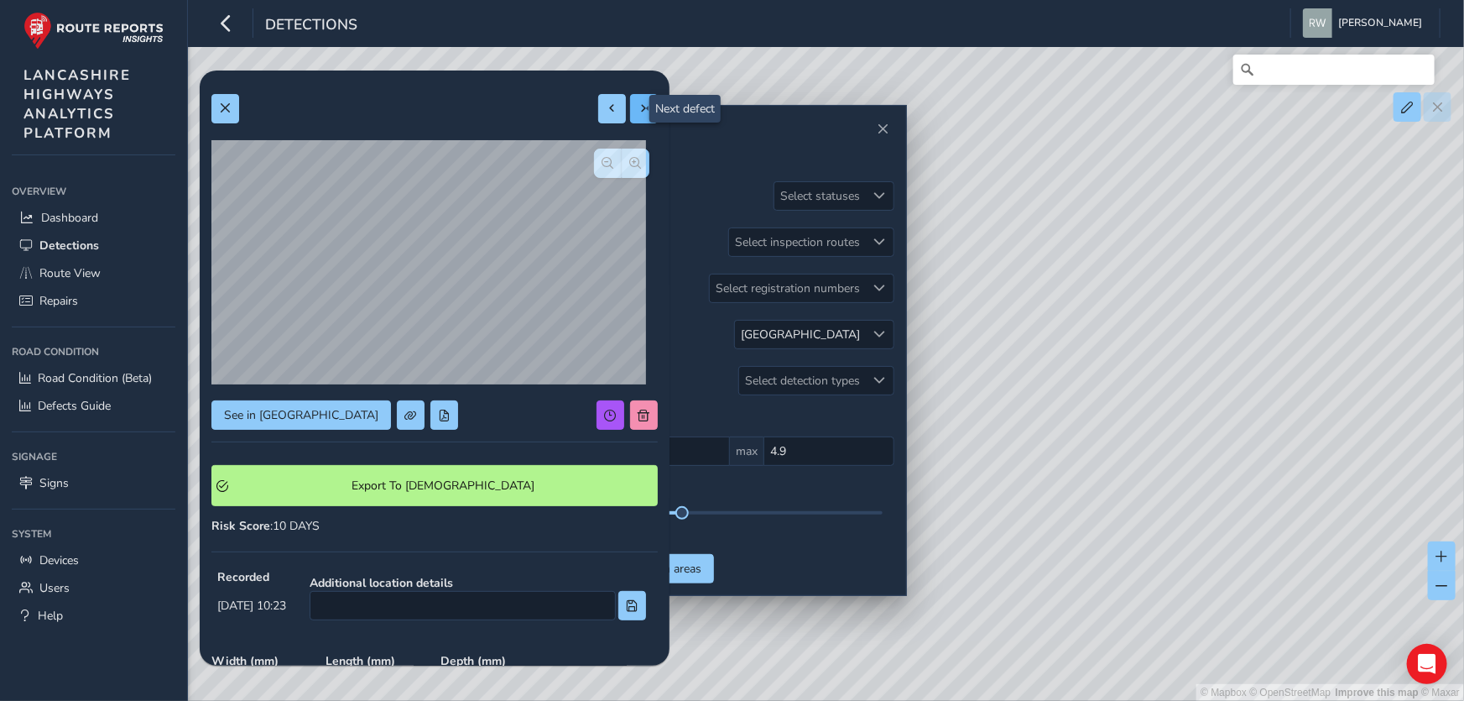
type input "609"
click at [598, 104] on button at bounding box center [612, 108] width 28 height 29
type input "332"
type input "635"
click at [598, 104] on button at bounding box center [612, 108] width 28 height 29
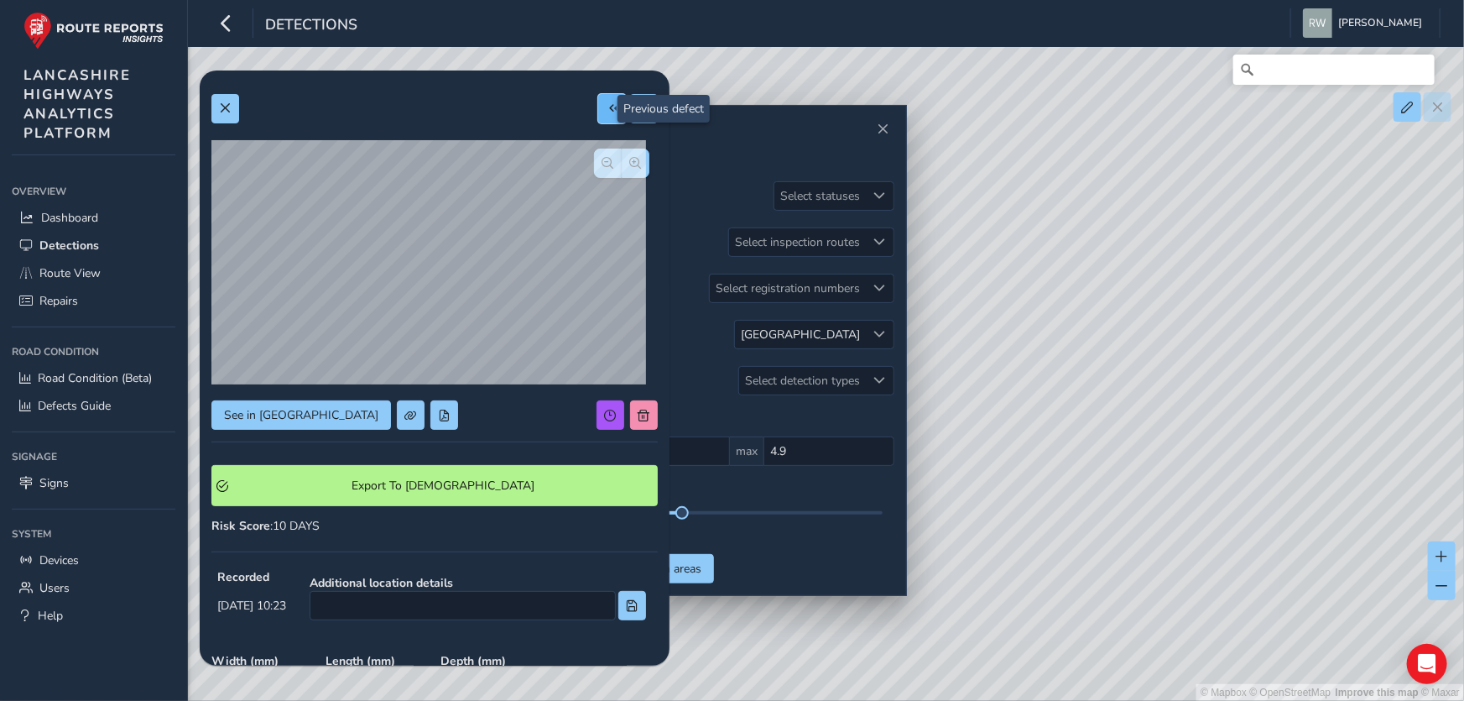
click at [598, 104] on button at bounding box center [612, 108] width 28 height 29
type input "186"
type input "378"
click at [607, 102] on span at bounding box center [613, 108] width 12 height 12
type input "174"
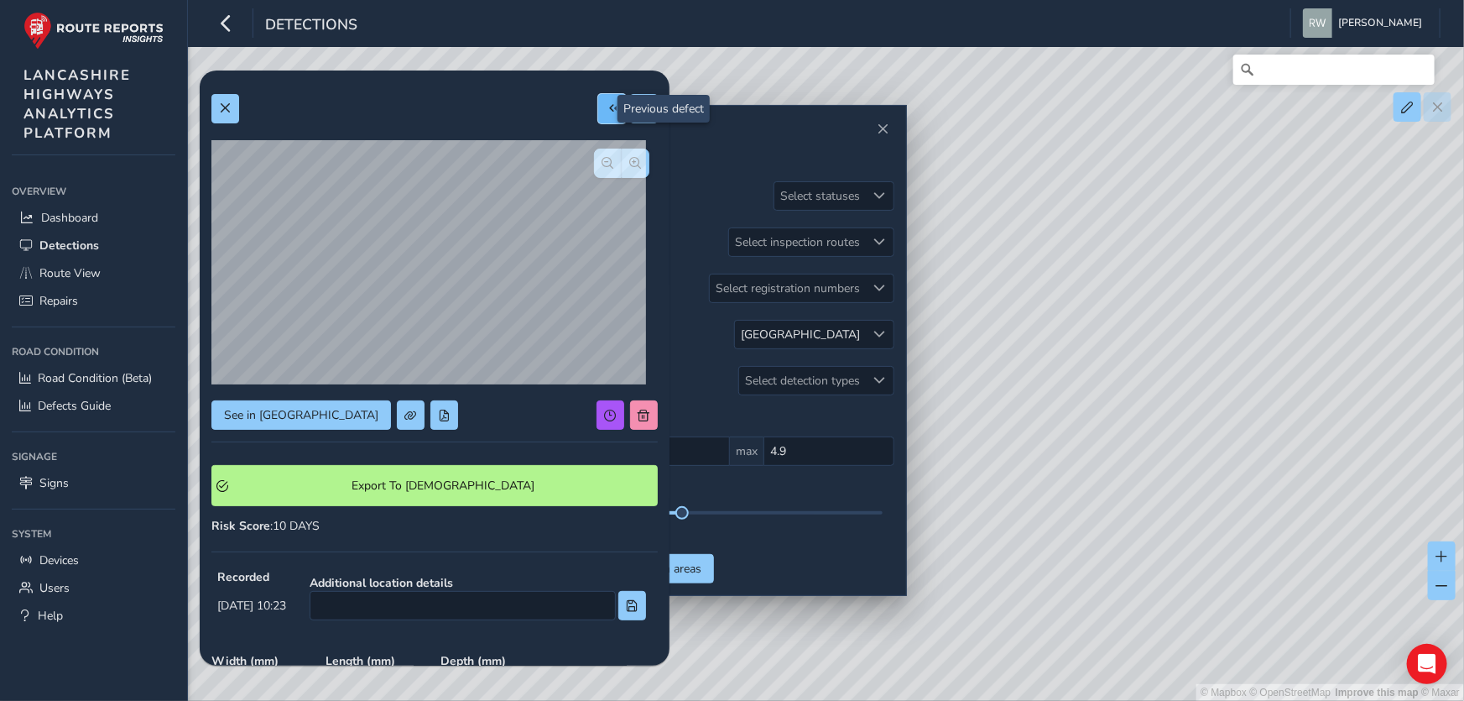
type input "365"
click at [607, 102] on span at bounding box center [613, 108] width 12 height 12
type input "208"
type input "259"
click at [630, 164] on span "button" at bounding box center [636, 163] width 12 height 12
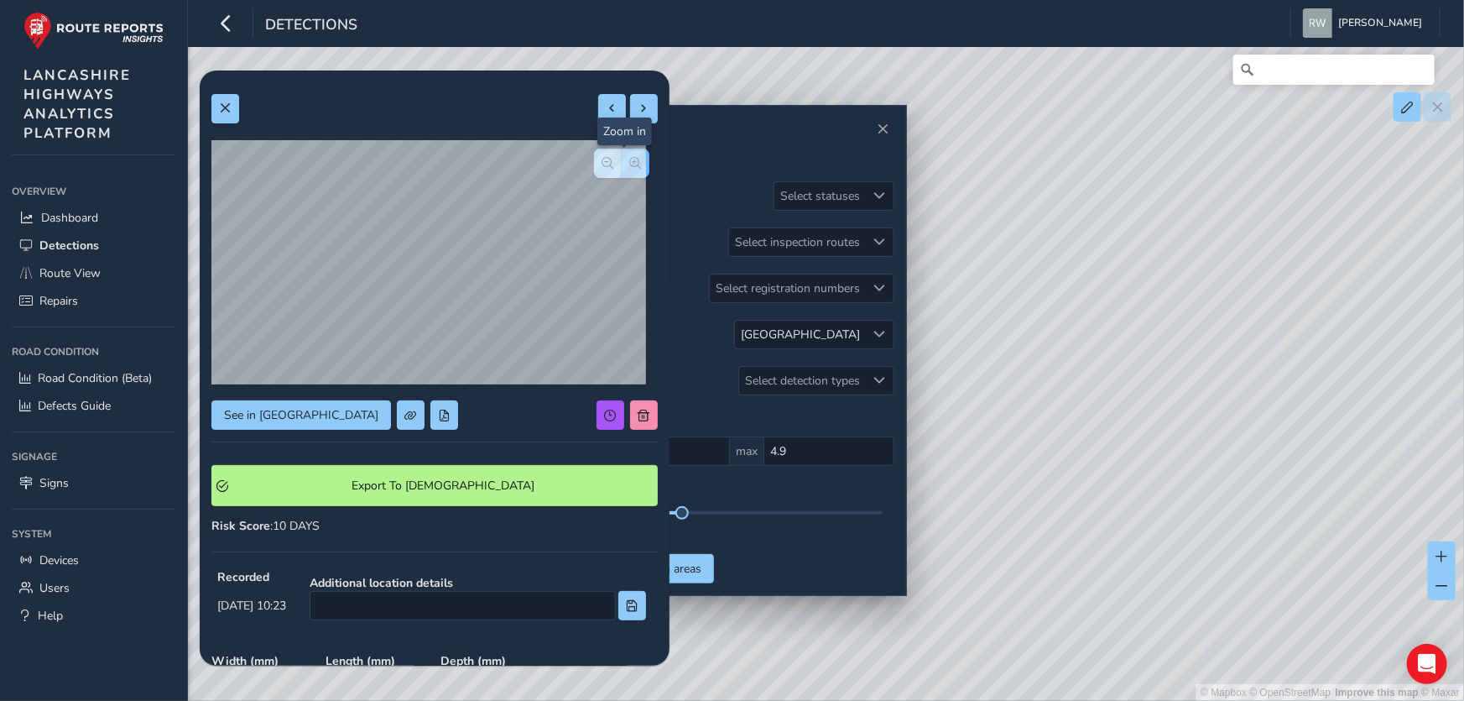
click at [630, 164] on span "button" at bounding box center [636, 163] width 12 height 12
click at [602, 164] on span "button" at bounding box center [608, 163] width 12 height 12
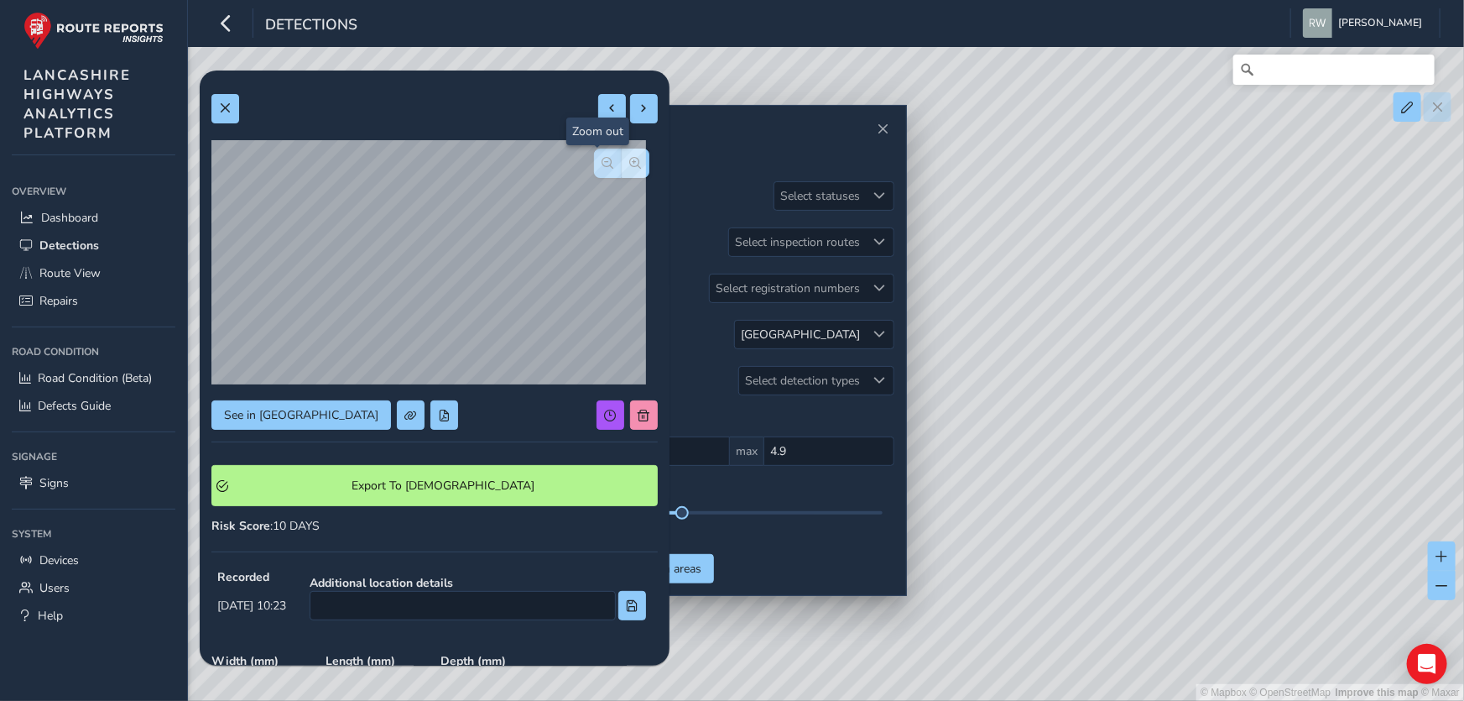
click at [602, 164] on span "button" at bounding box center [608, 163] width 12 height 12
click at [594, 164] on div at bounding box center [621, 162] width 55 height 29
click at [607, 107] on span at bounding box center [613, 108] width 12 height 12
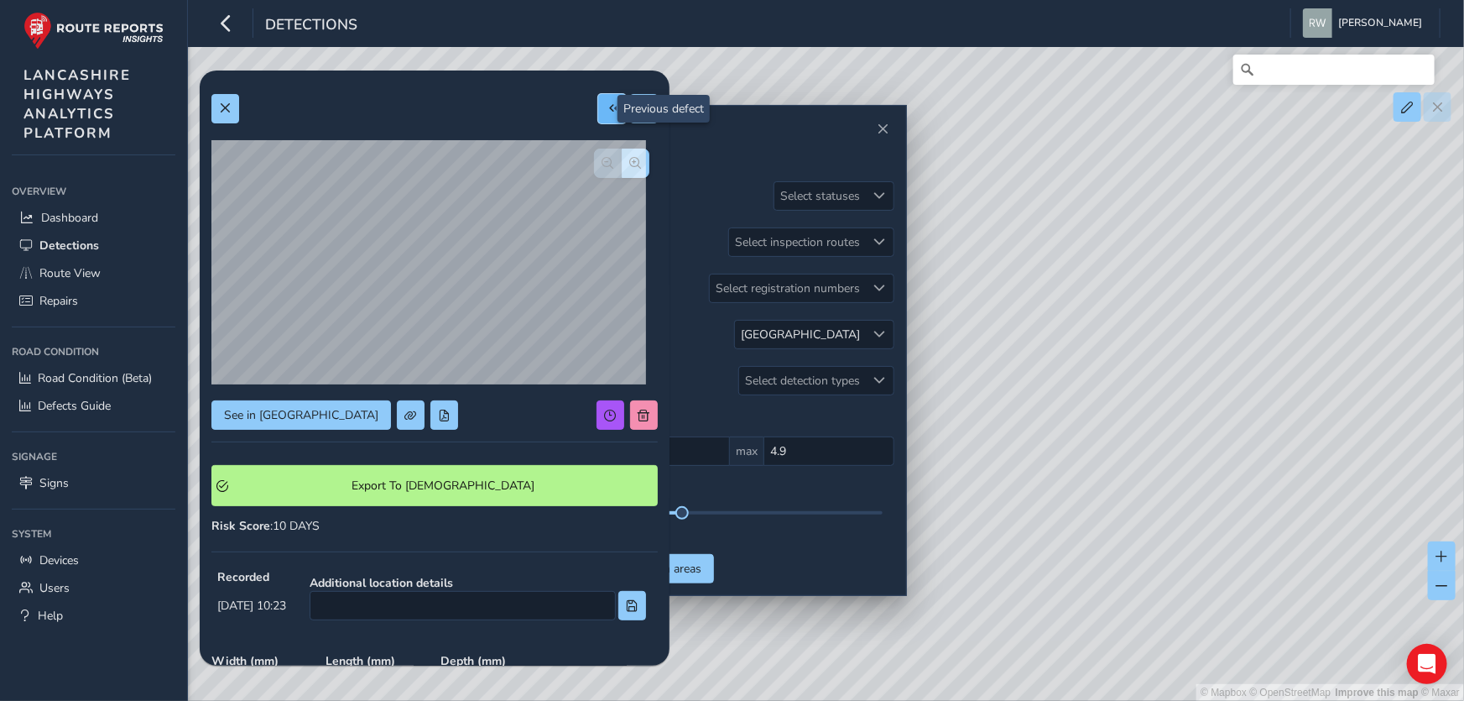
type input "143"
type input "198"
click at [607, 107] on span at bounding box center [613, 108] width 12 height 12
type input "137"
click at [607, 107] on span at bounding box center [613, 108] width 12 height 12
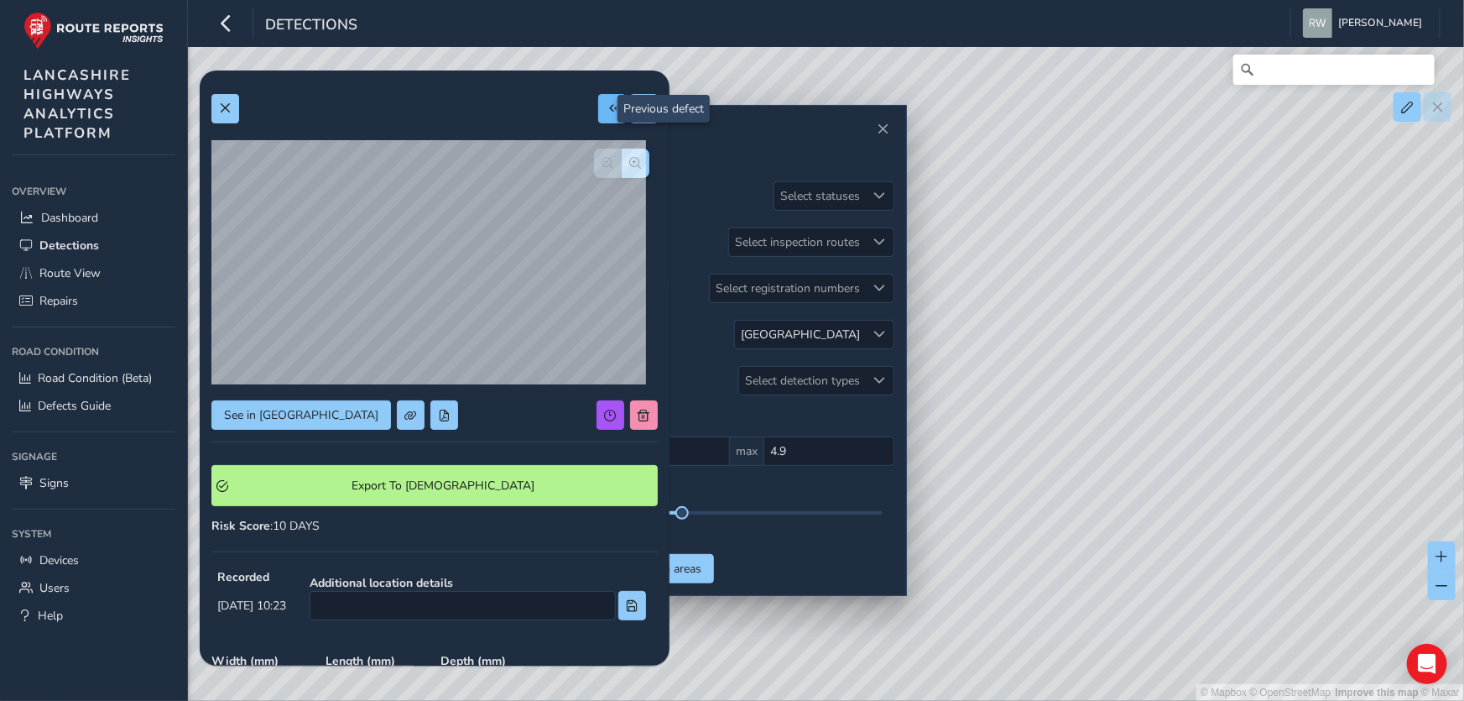
type input "211"
click at [602, 107] on div at bounding box center [628, 108] width 60 height 29
